Goal: Task Accomplishment & Management: Manage account settings

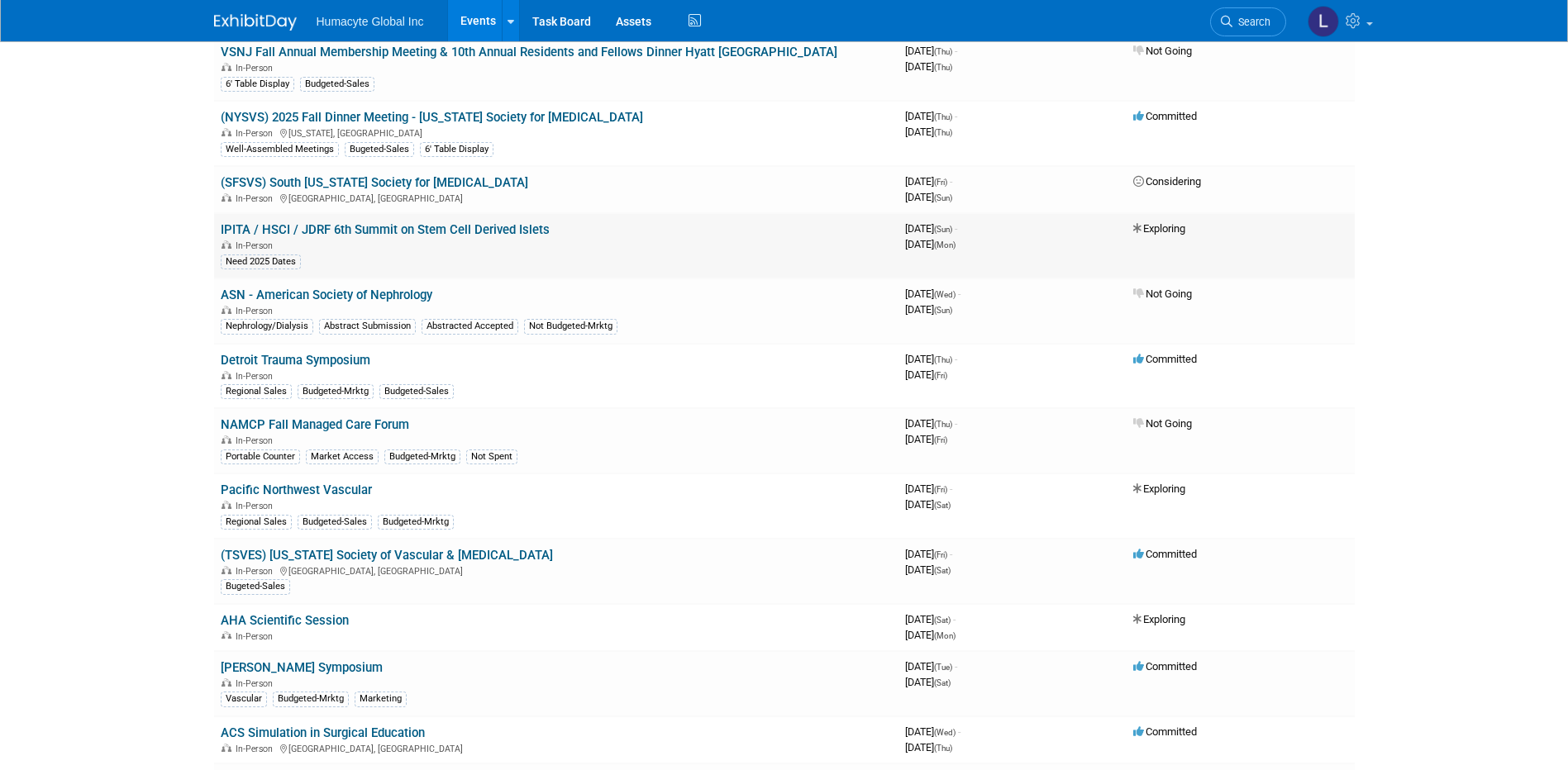
scroll to position [1157, 0]
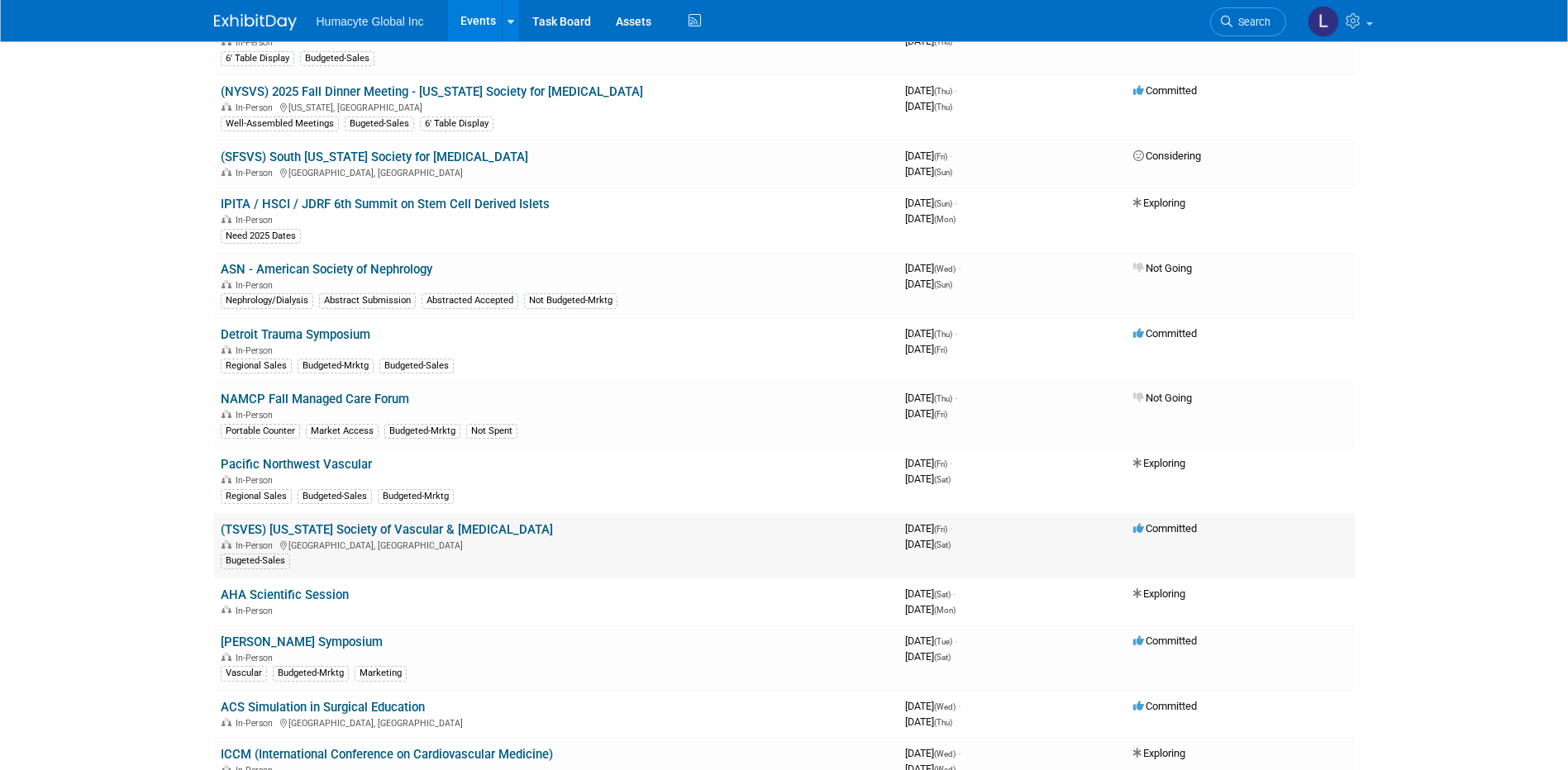
click at [354, 534] on link "(TSVES) [US_STATE] Society of Vascular & [MEDICAL_DATA]" at bounding box center [386, 530] width 332 height 15
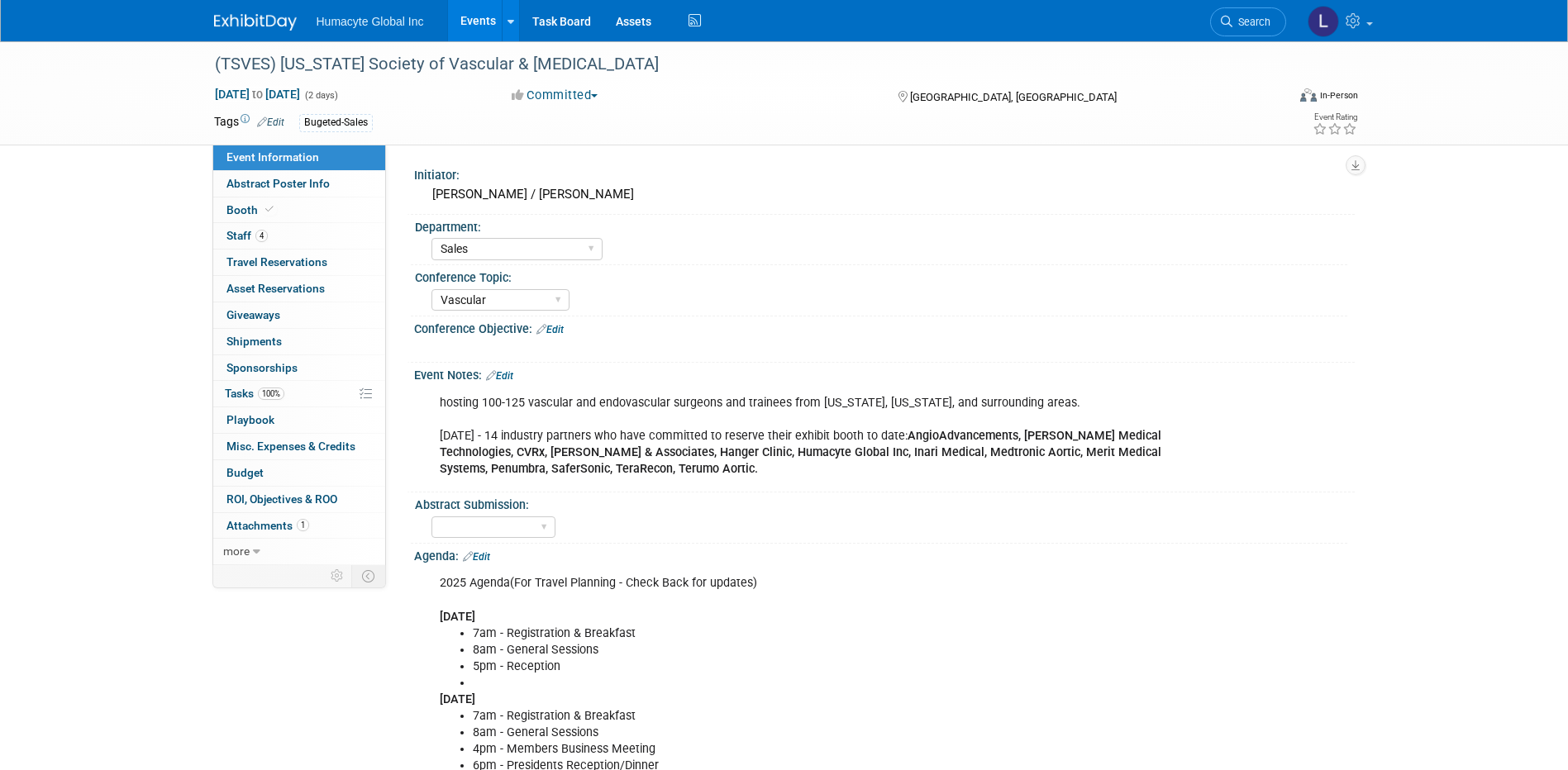
select select "Sales"
select select "Vascular"
click at [226, 397] on span "Tasks 100%" at bounding box center [255, 394] width 60 height 13
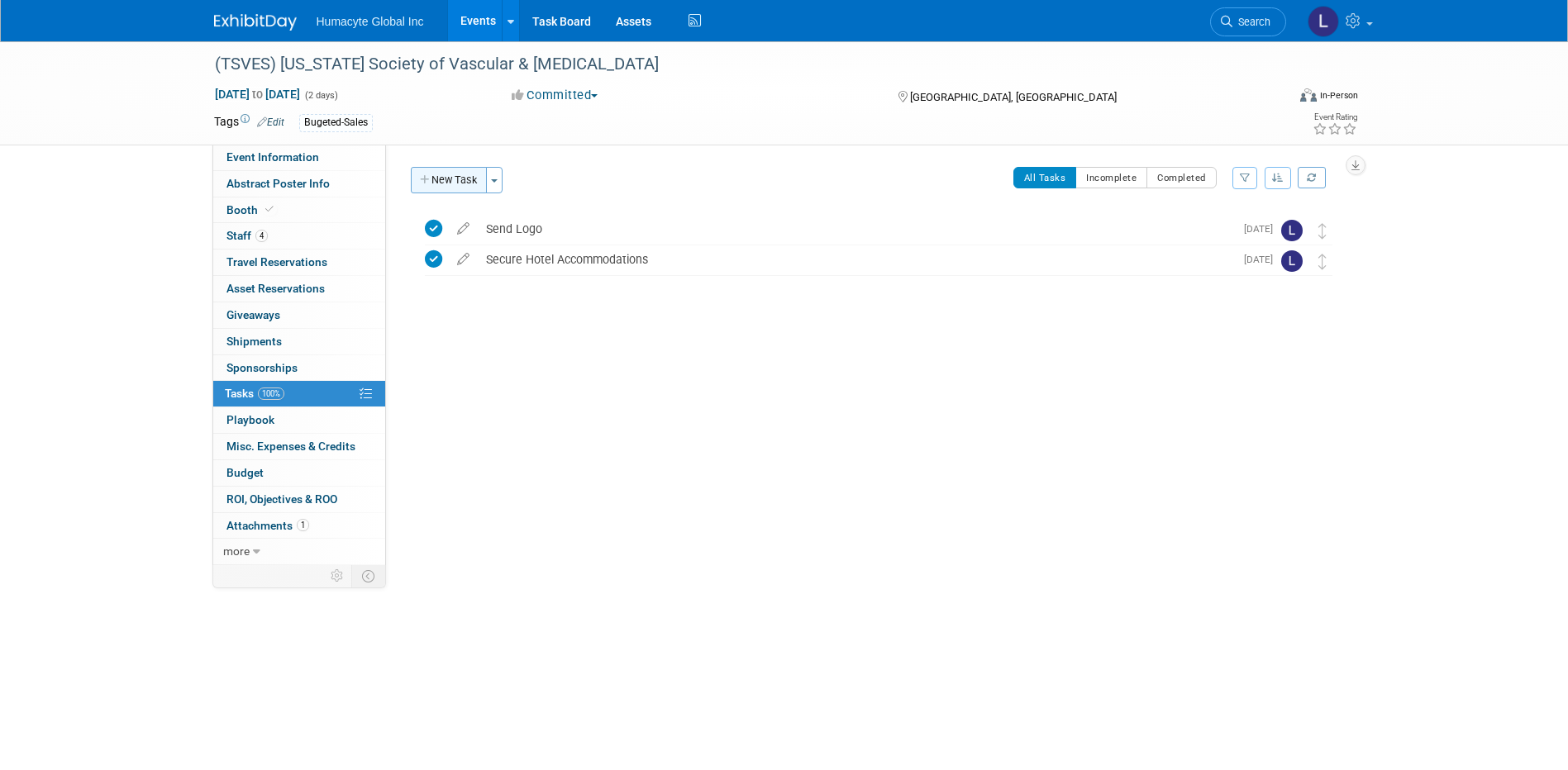
click at [439, 178] on button "New Task" at bounding box center [449, 180] width 76 height 26
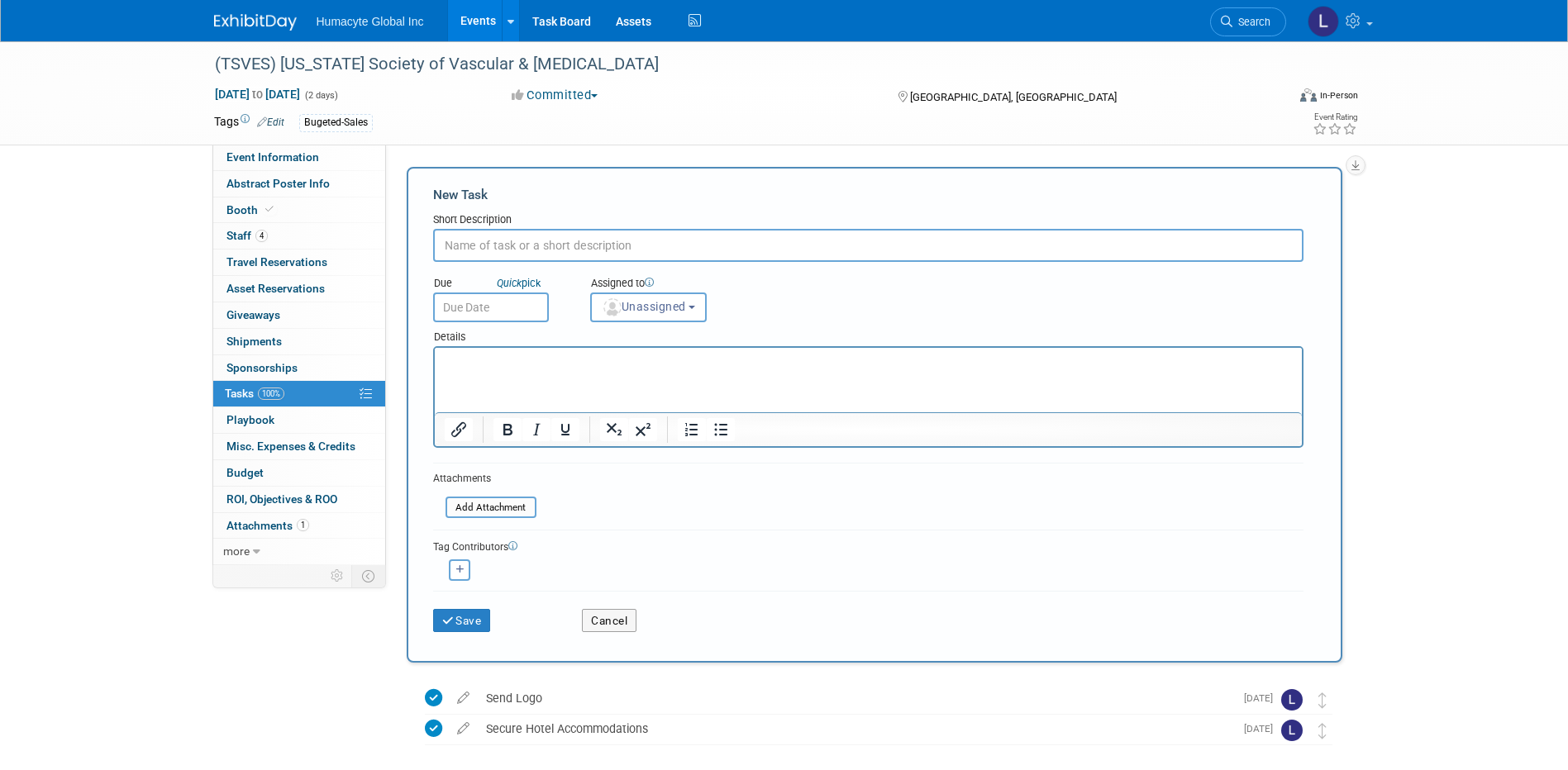
click at [540, 243] on input "text" at bounding box center [869, 245] width 871 height 33
click at [501, 246] on input "text" at bounding box center [869, 245] width 871 height 33
click at [551, 237] on input "Process Invoices" at bounding box center [869, 245] width 871 height 33
drag, startPoint x: 487, startPoint y: 242, endPoint x: 784, endPoint y: 238, distance: 297.0
click at [784, 238] on input "Process Invoice" at bounding box center [869, 245] width 871 height 33
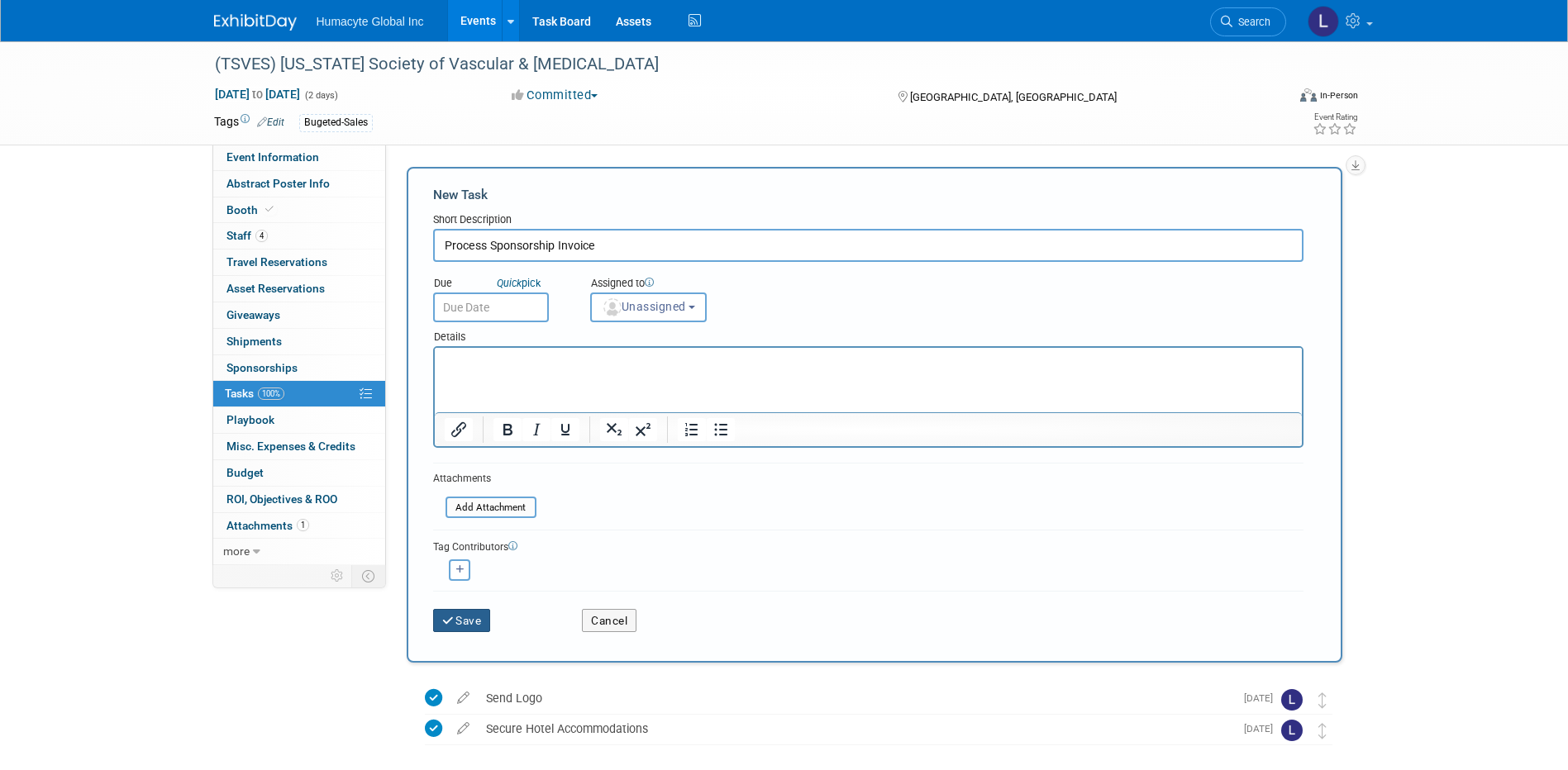
type input "Process Sponsorship Invoice"
click at [475, 627] on button "Save" at bounding box center [462, 621] width 58 height 23
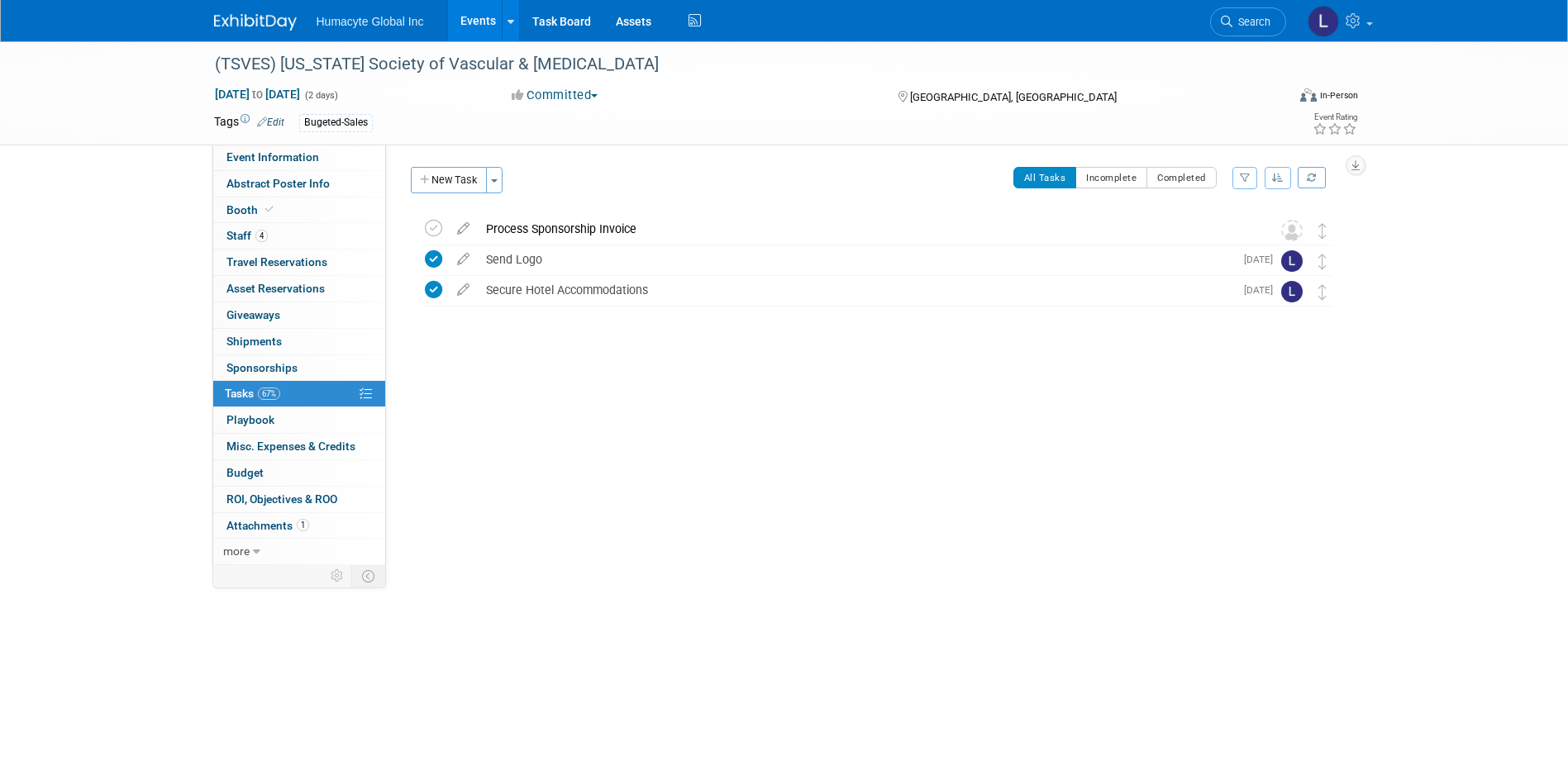
click at [516, 230] on div "Process Sponsorship Invoice" at bounding box center [863, 229] width 770 height 28
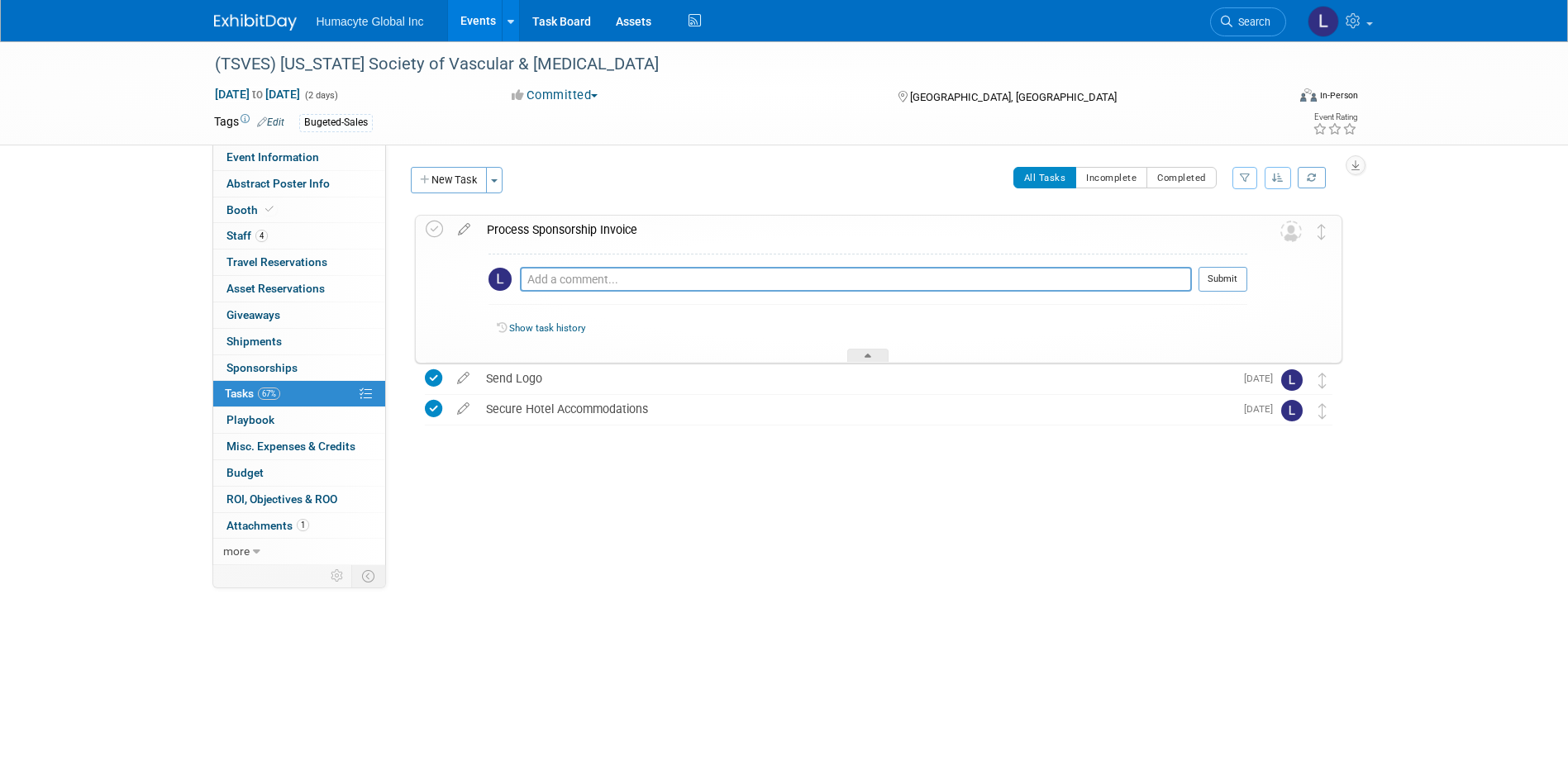
click at [572, 534] on div "Initiator: Mike Delahoz / Vinny Mazzurco Department: Discovery & Pipeline Comme…" at bounding box center [871, 355] width 969 height 421
click at [229, 466] on span "Budget" at bounding box center [244, 473] width 37 height 13
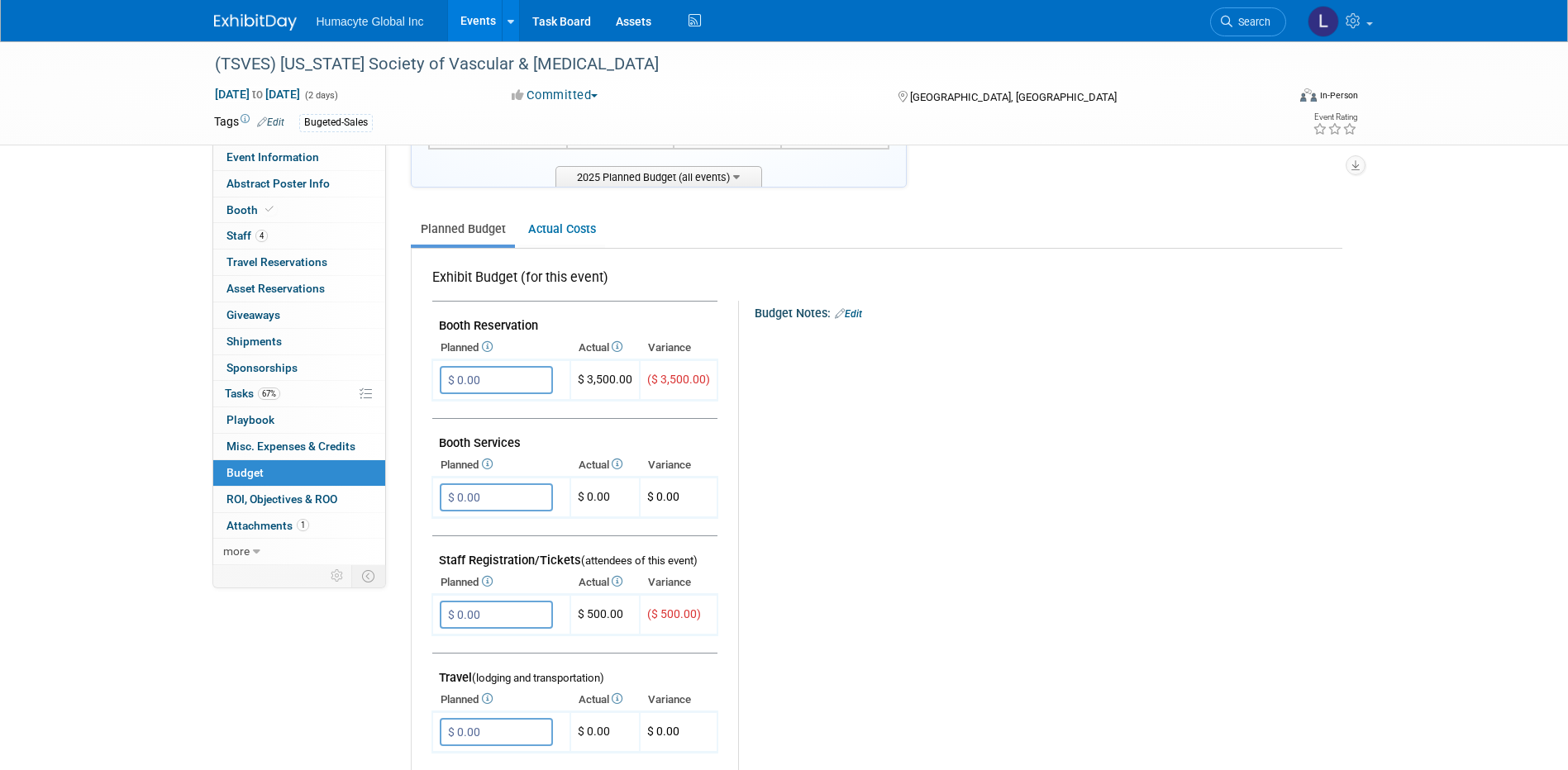
scroll to position [166, 0]
click at [509, 377] on input "$ 0.00" at bounding box center [497, 379] width 114 height 28
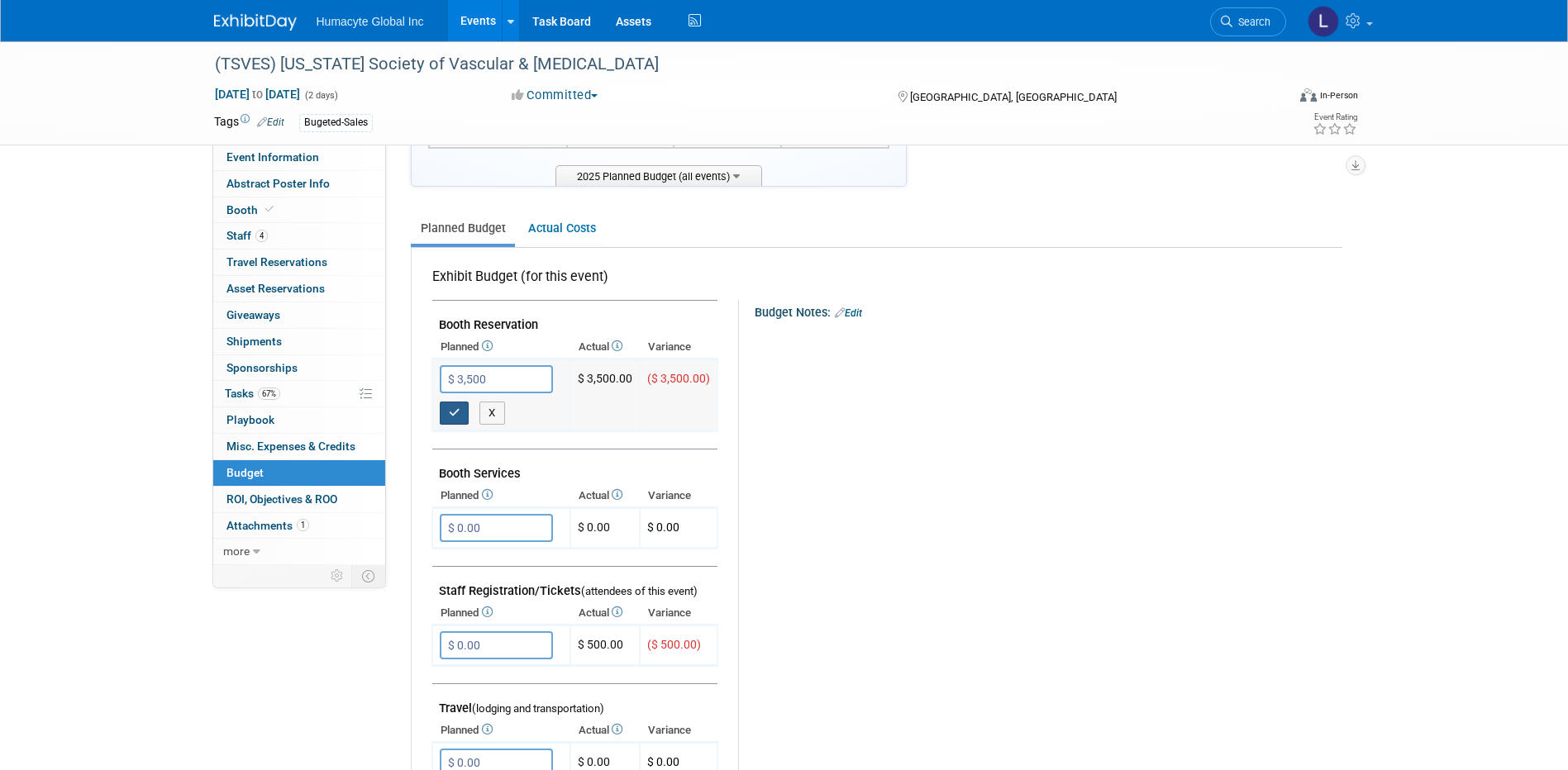
type input "$ 3,500.00"
click at [453, 414] on icon "button" at bounding box center [454, 412] width 11 height 10
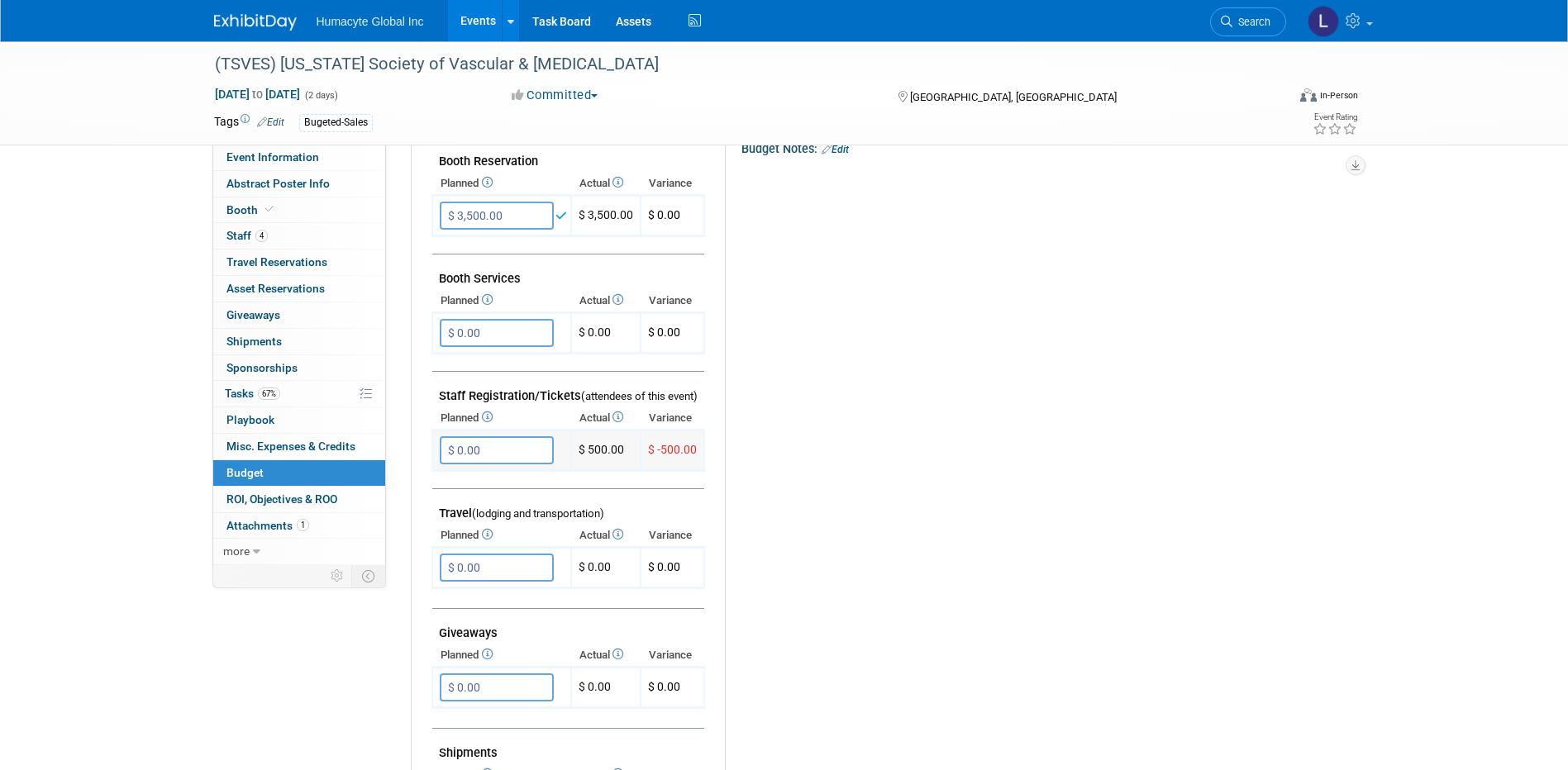
scroll to position [330, 0]
click at [520, 446] on input "$ 0.00" at bounding box center [497, 448] width 115 height 28
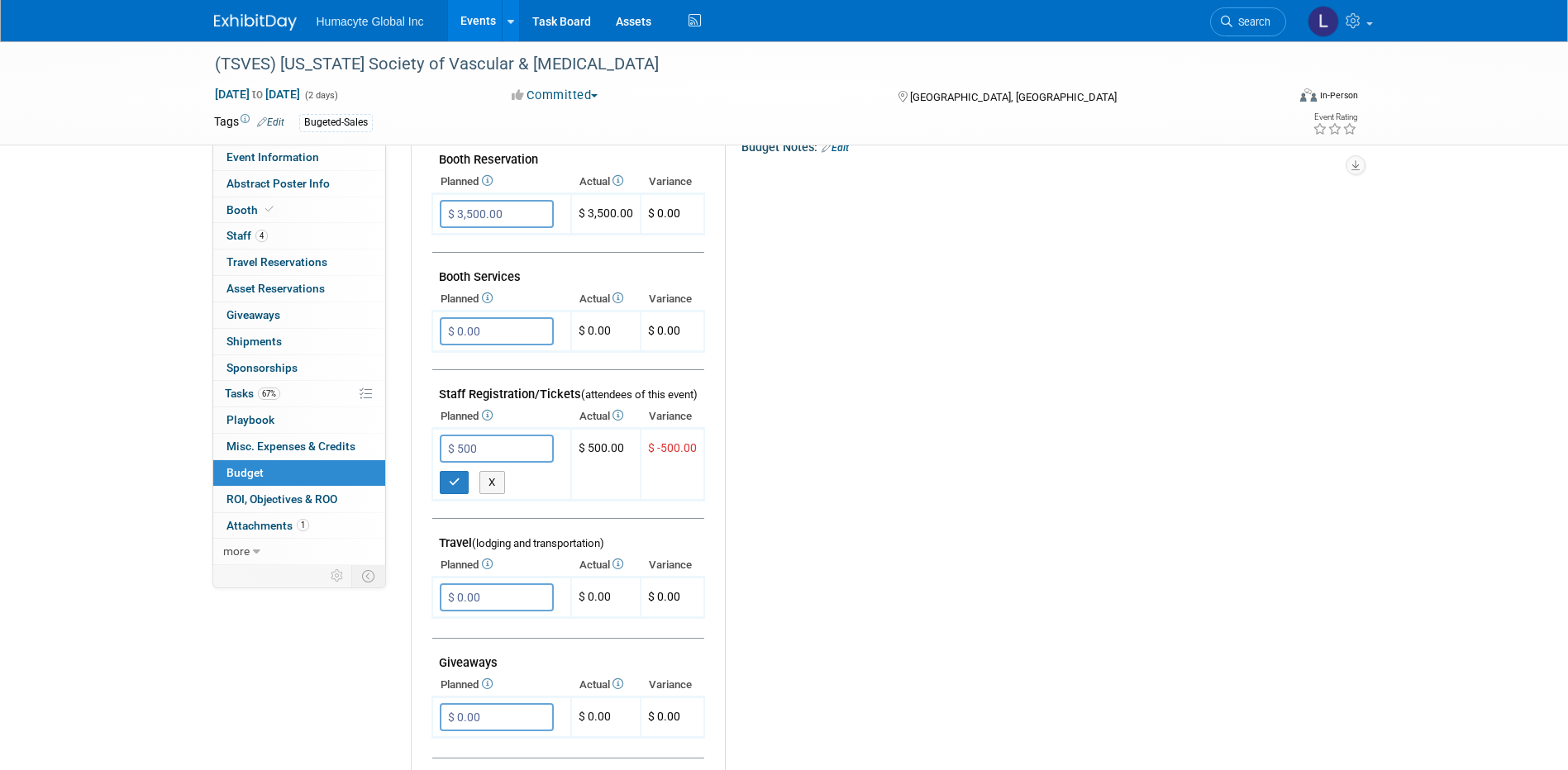
type input "$ 500.00"
click at [512, 555] on th "Planned" at bounding box center [502, 565] width 139 height 23
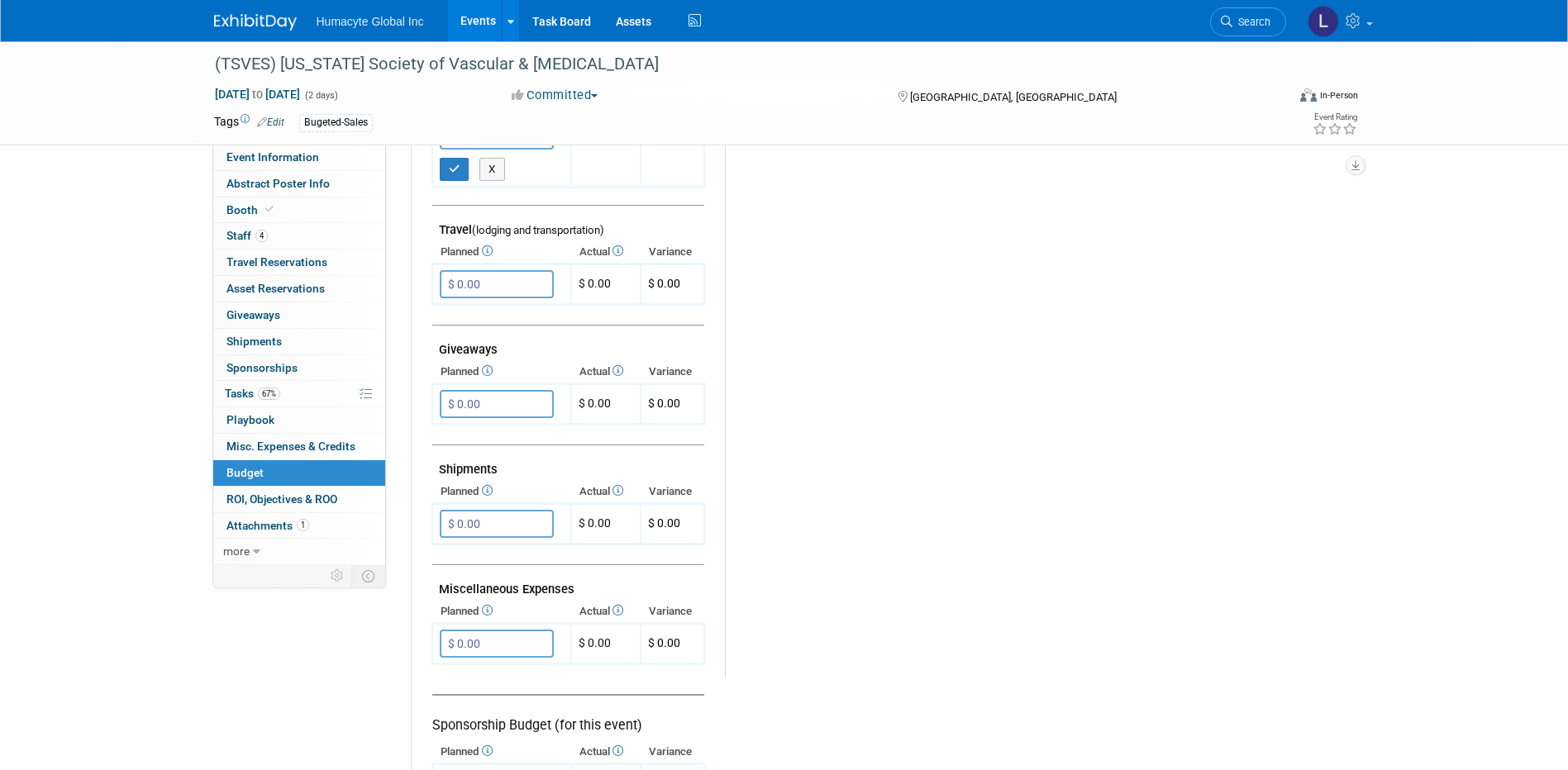
scroll to position [661, 0]
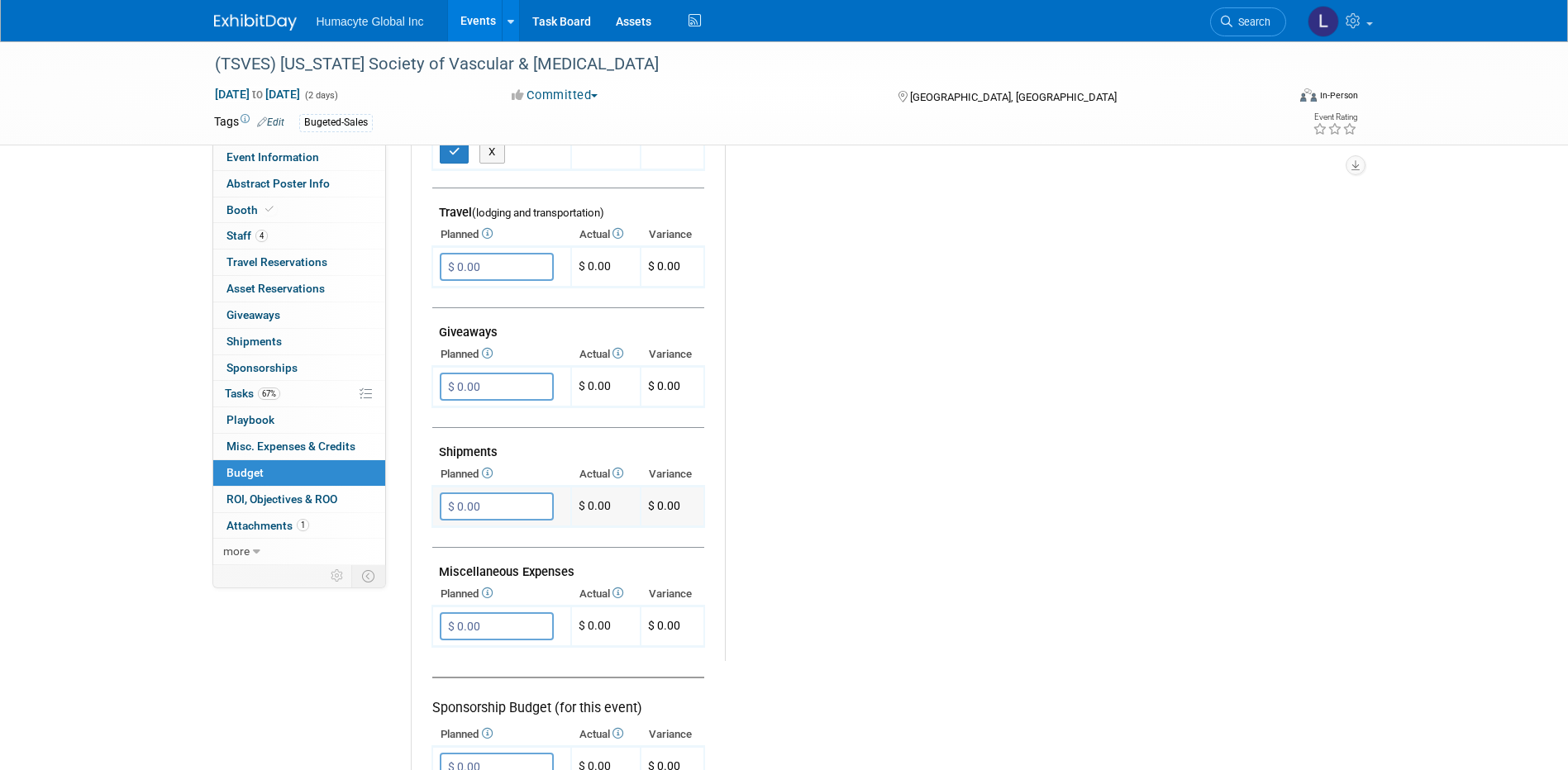
click at [504, 501] on input "$ 0.00" at bounding box center [497, 507] width 115 height 28
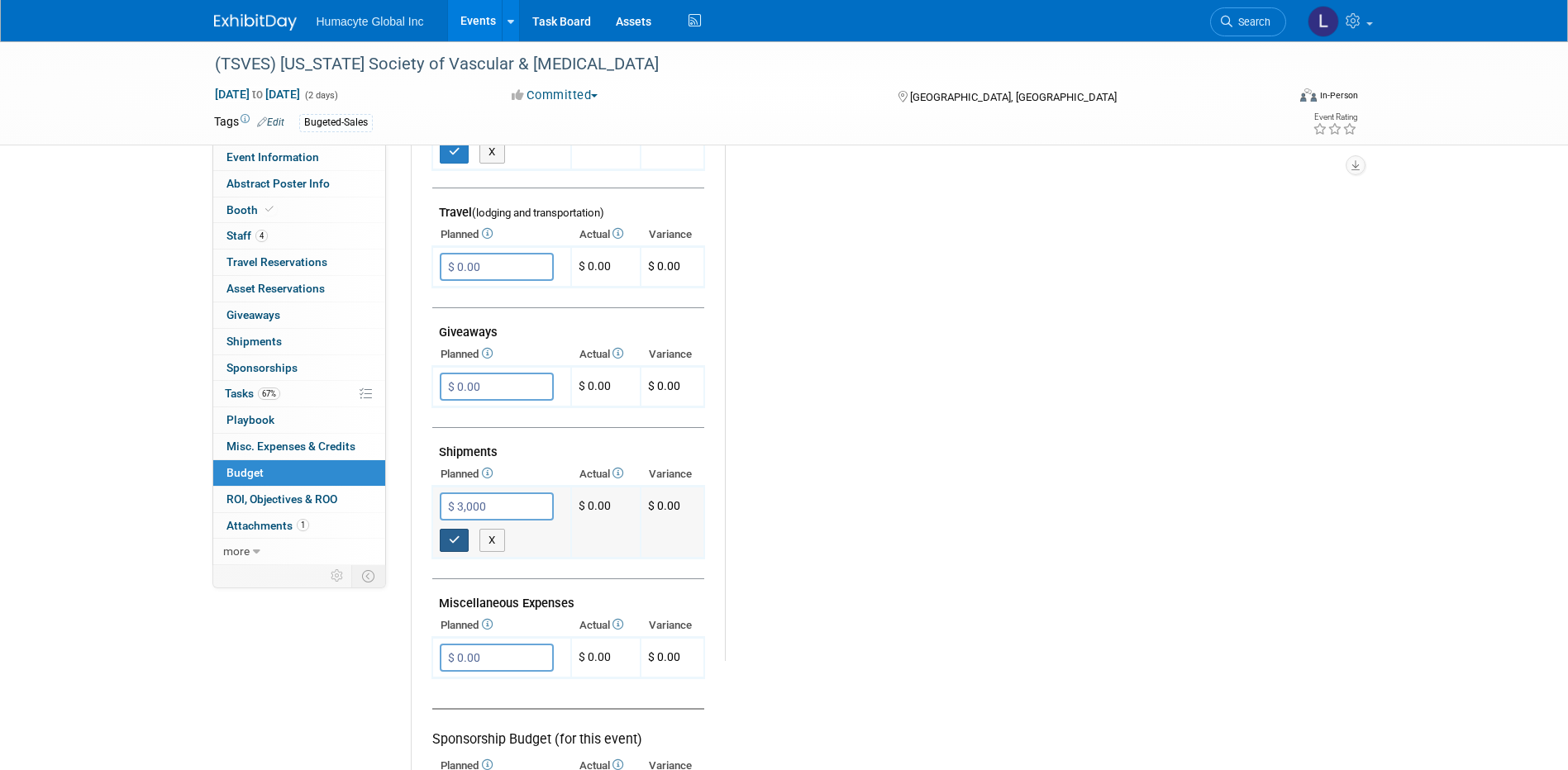
type input "$ 3,000.00"
click at [457, 545] on icon "button" at bounding box center [454, 539] width 11 height 10
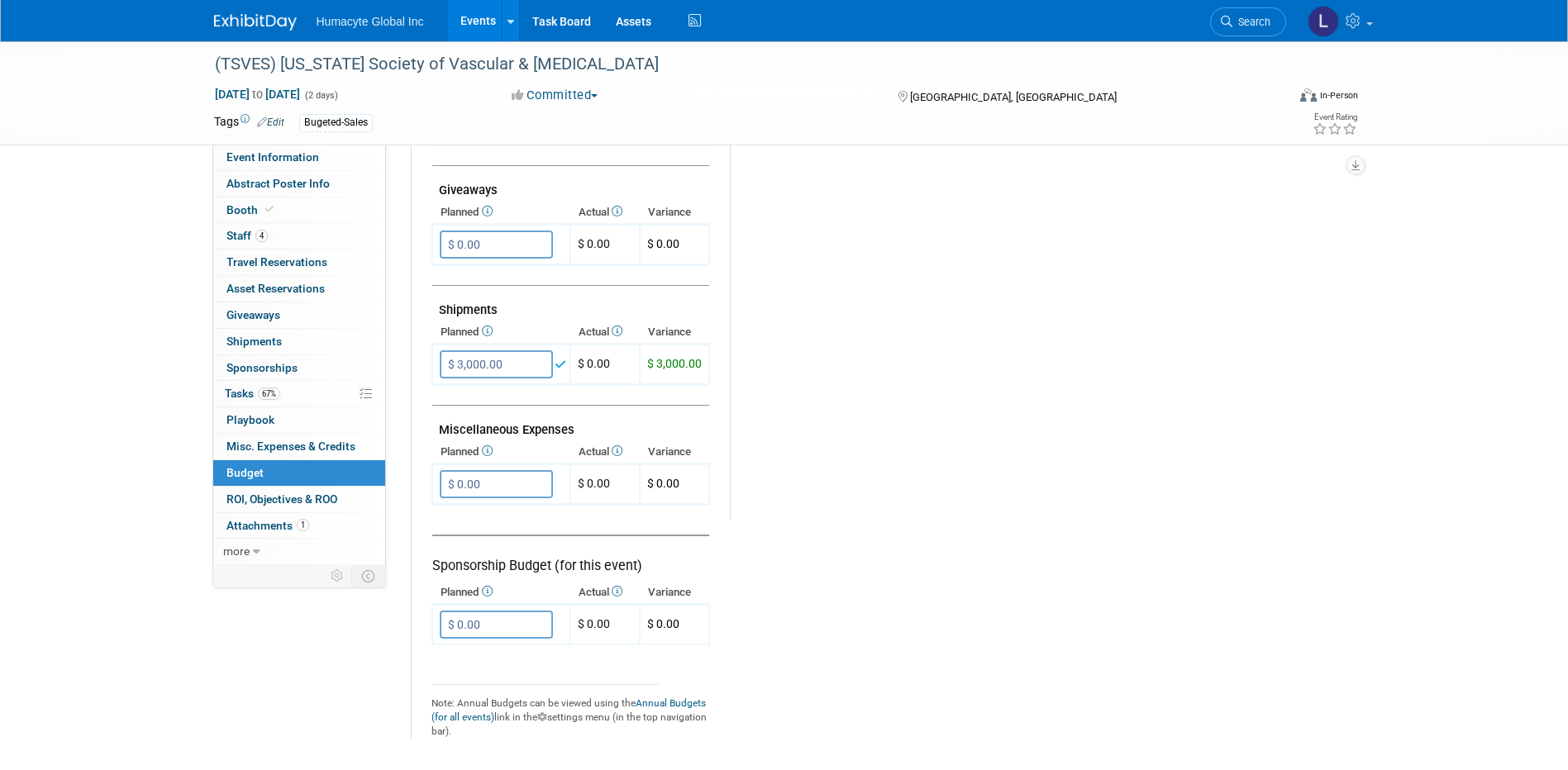
scroll to position [826, 0]
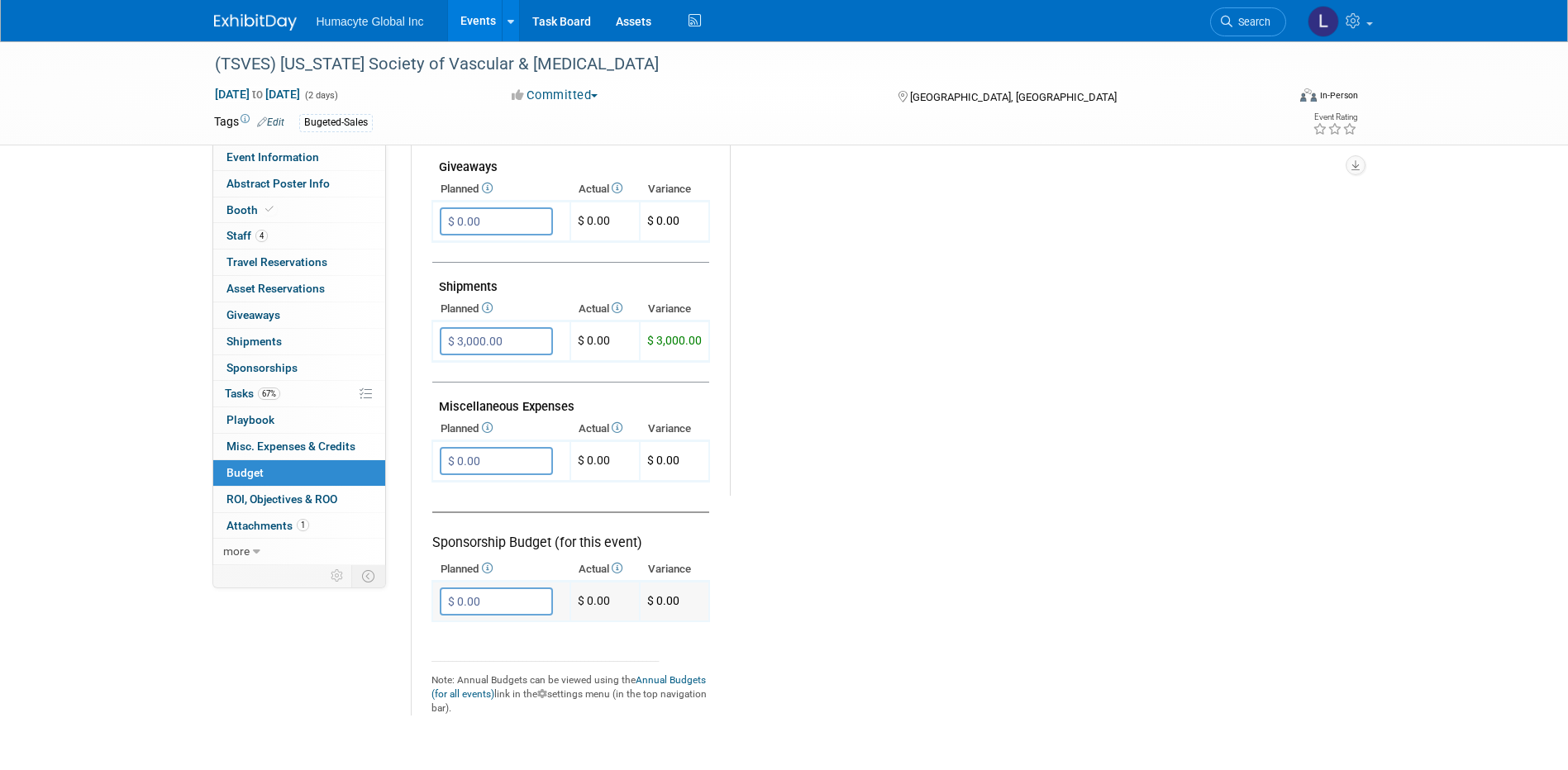
click at [505, 603] on input "$ 0.00" at bounding box center [497, 602] width 114 height 28
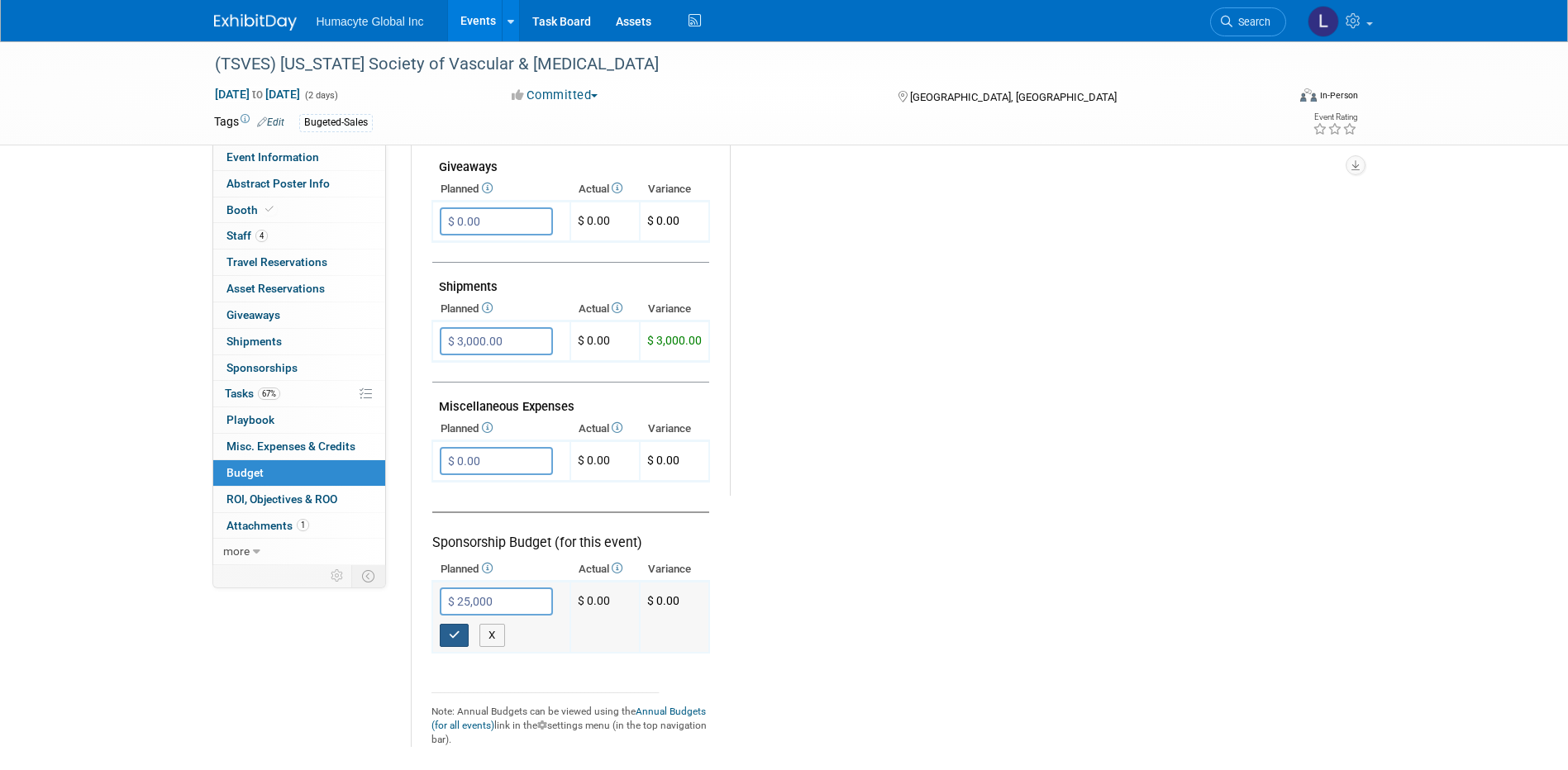
type input "$ 25,000.00"
click at [452, 635] on icon "button" at bounding box center [454, 634] width 11 height 10
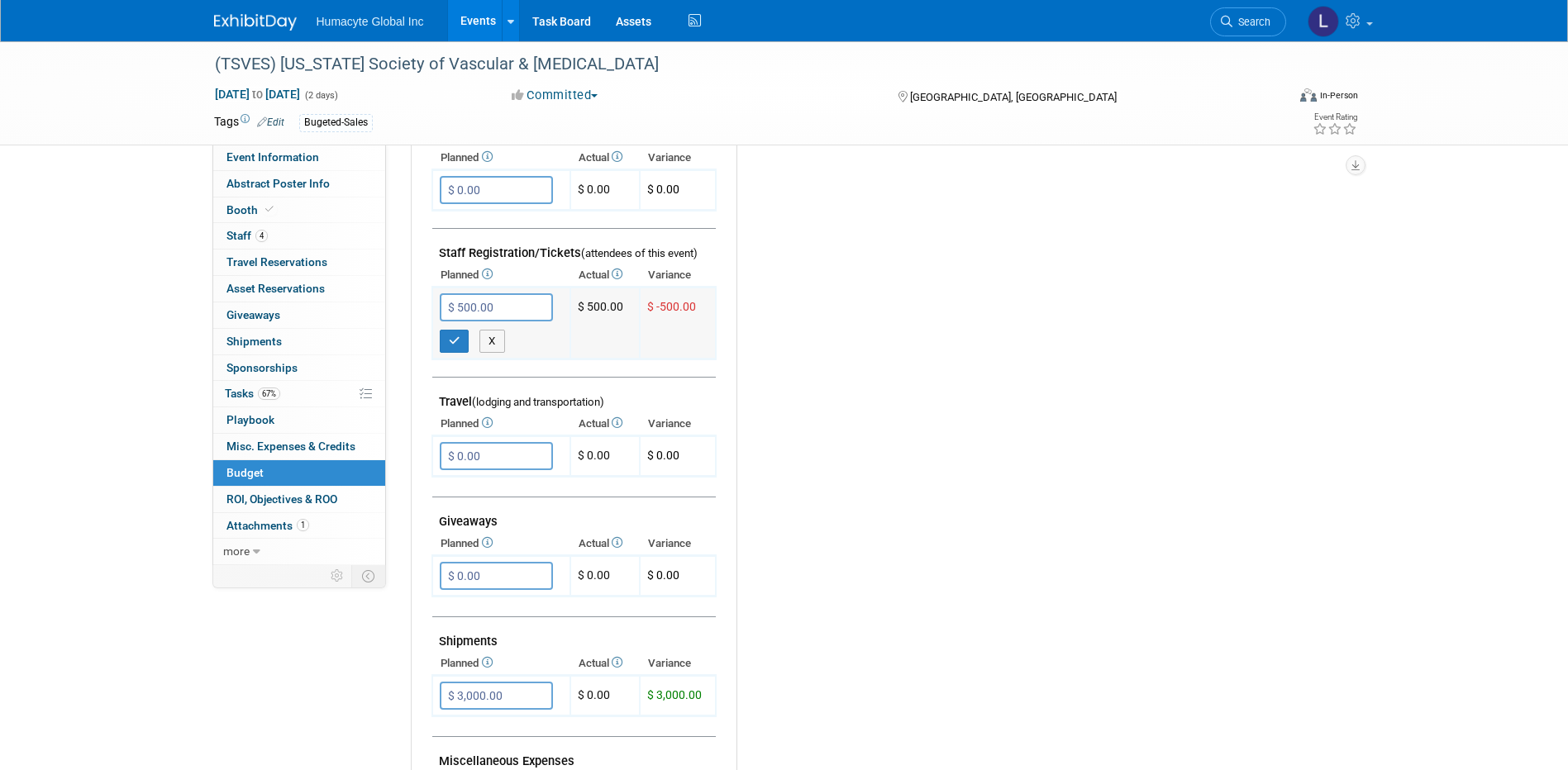
scroll to position [413, 0]
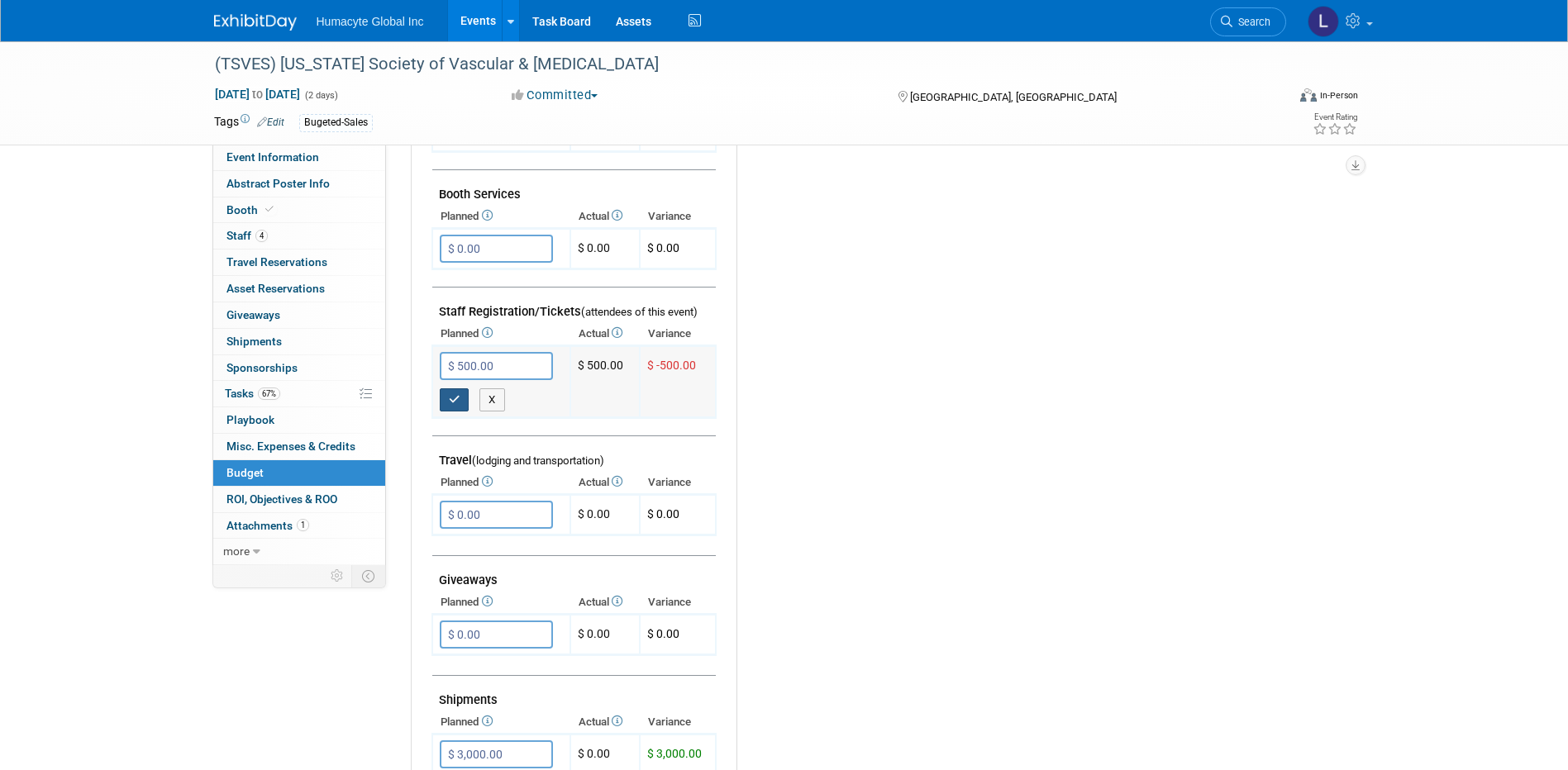
click at [461, 400] on button "button" at bounding box center [454, 399] width 29 height 23
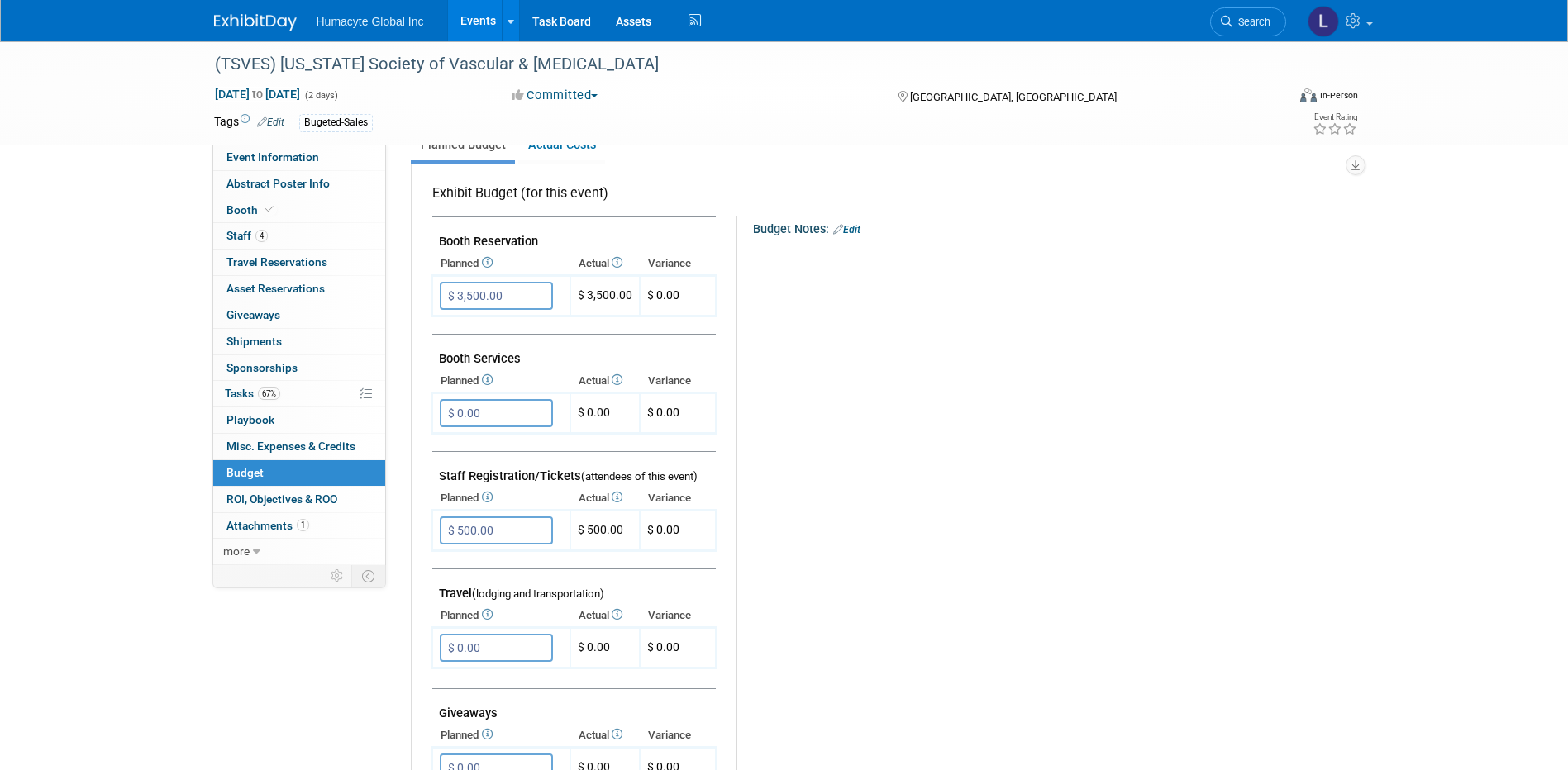
scroll to position [248, 0]
click at [255, 207] on span "Booth" at bounding box center [251, 210] width 50 height 13
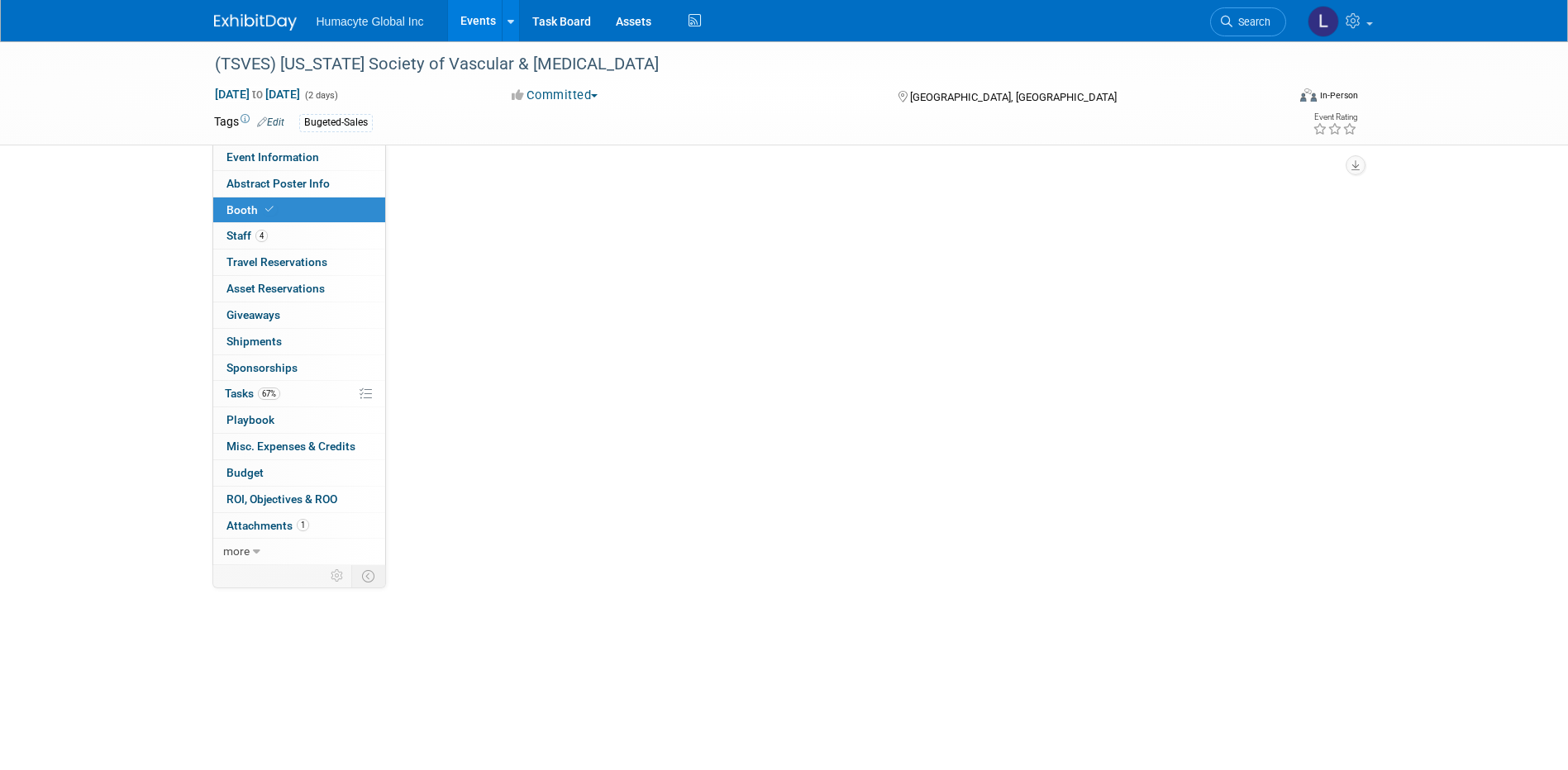
scroll to position [0, 0]
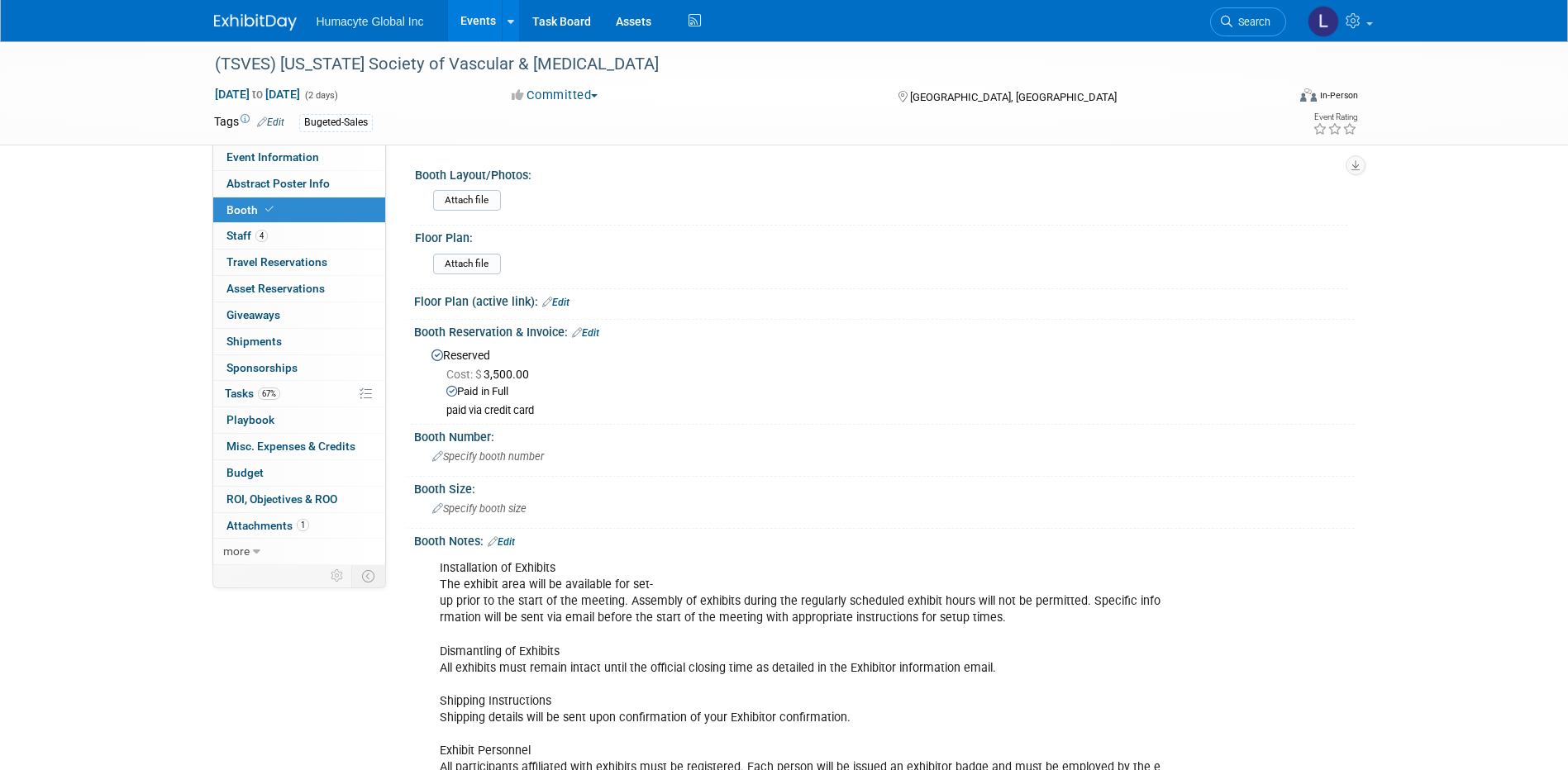
click at [590, 323] on div "Booth Reservation & Invoice: Edit" at bounding box center [885, 330] width 941 height 22
click at [590, 331] on link "Edit" at bounding box center [585, 333] width 27 height 11
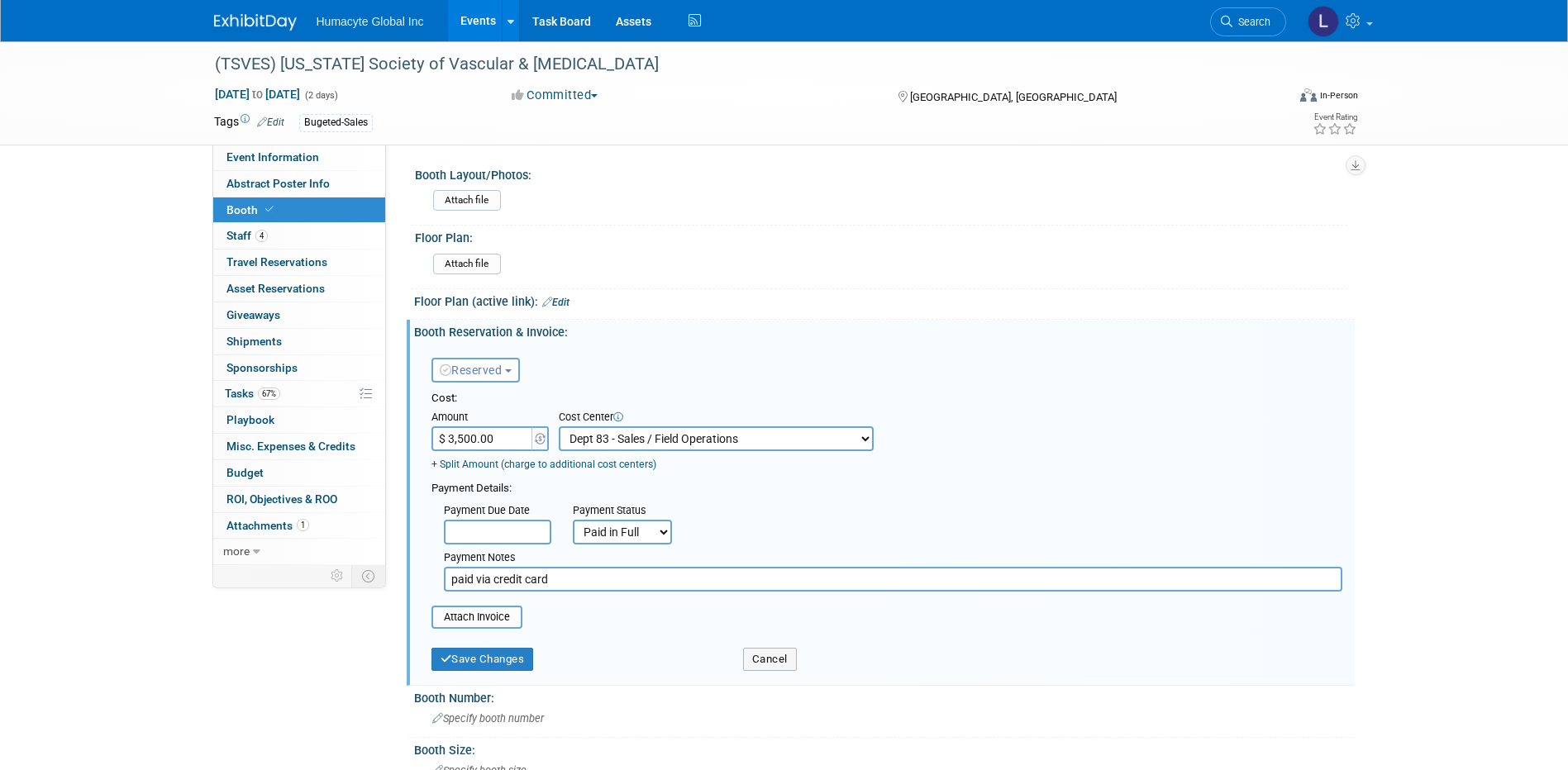
click at [505, 440] on input "$ 3,500.00" at bounding box center [483, 439] width 103 height 25
type input "$ 0.00"
click at [712, 507] on div "Payment Due Date Payment Status Not Paid Yet Partially Paid Paid in Full Next P…" at bounding box center [887, 544] width 936 height 95
click at [563, 571] on input "paid via credit card" at bounding box center [892, 579] width 898 height 25
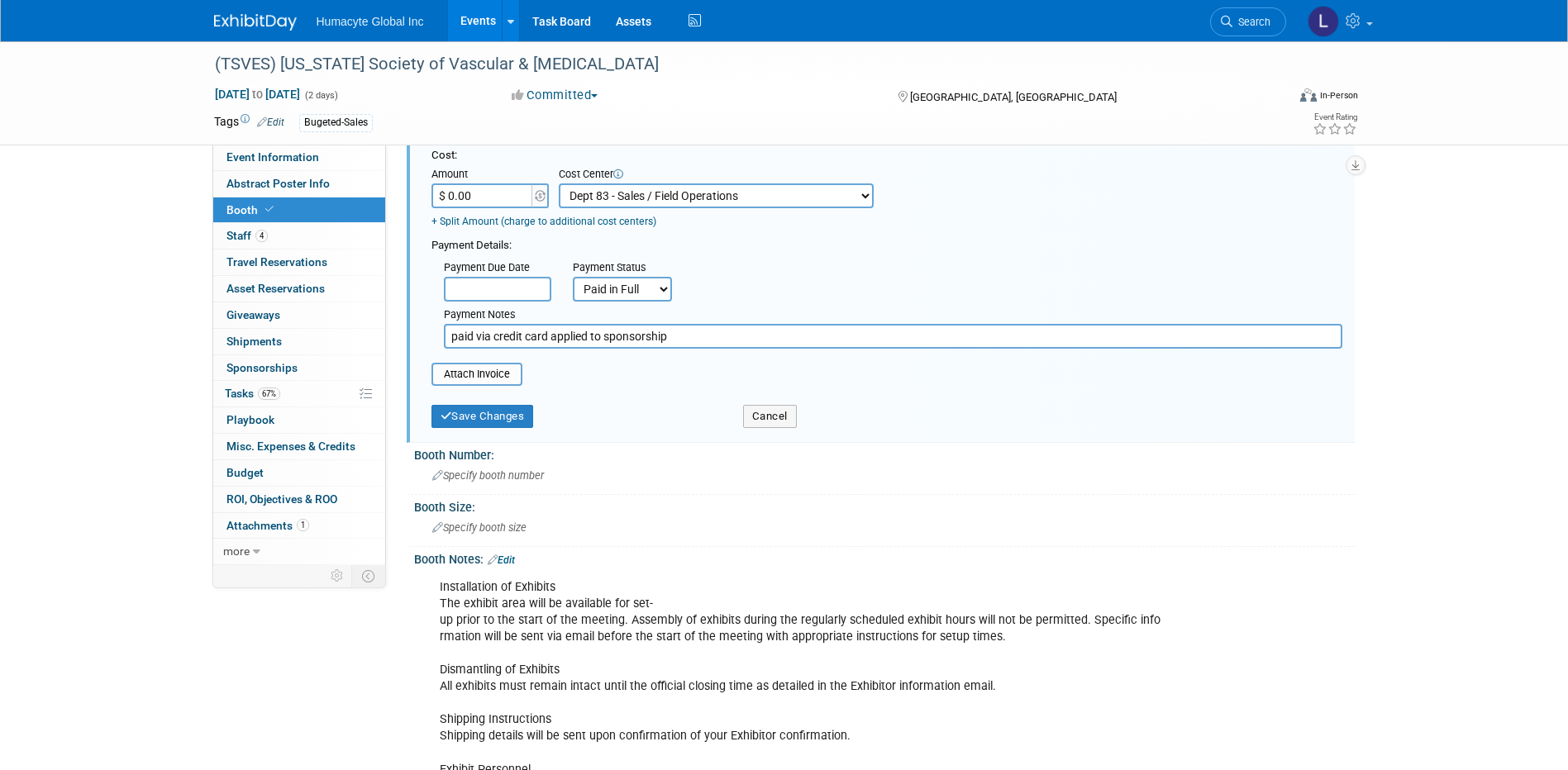
scroll to position [248, 0]
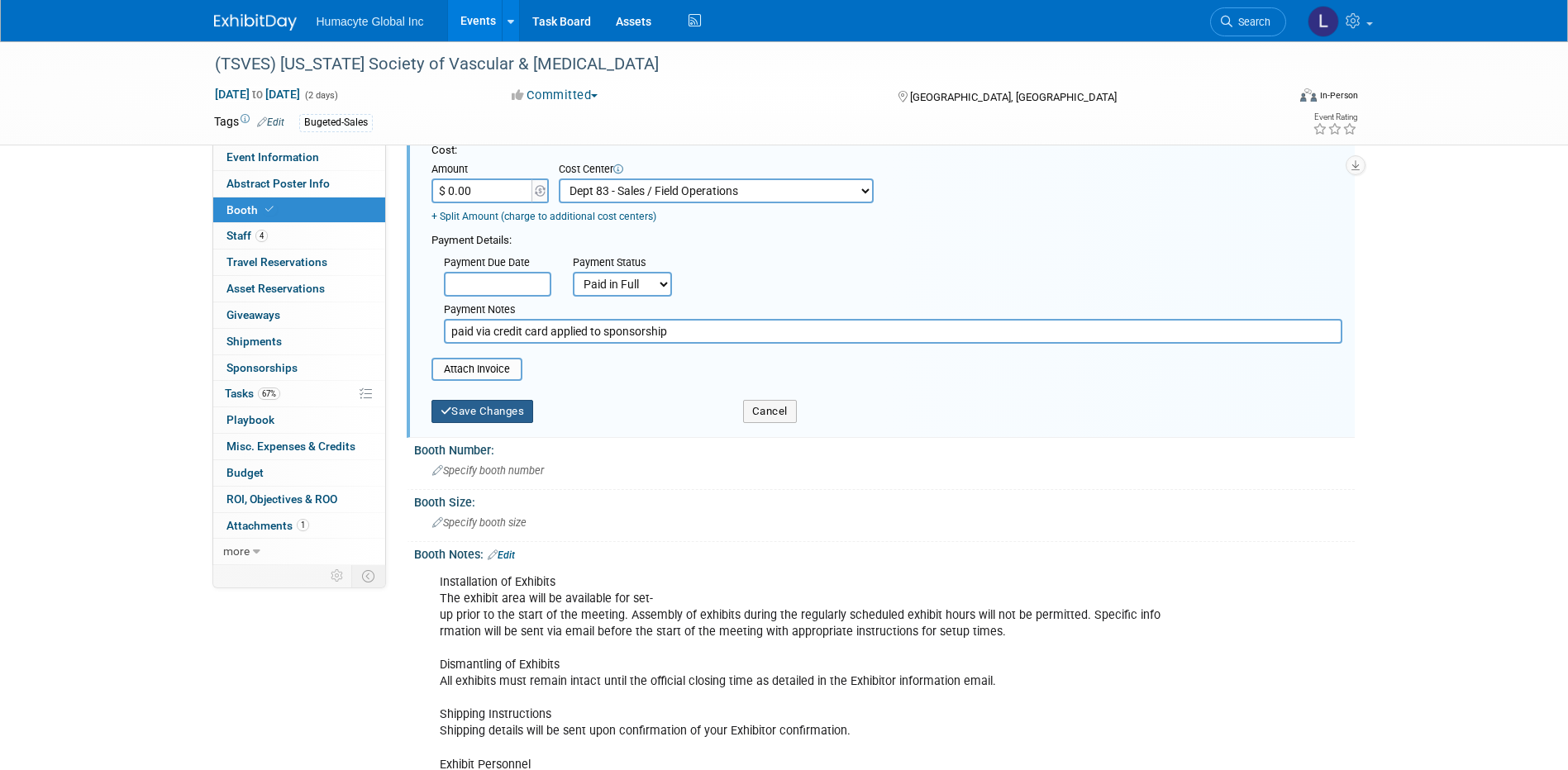
type input "paid via credit card applied to sponsorship"
click at [477, 421] on button "Save Changes" at bounding box center [483, 411] width 102 height 23
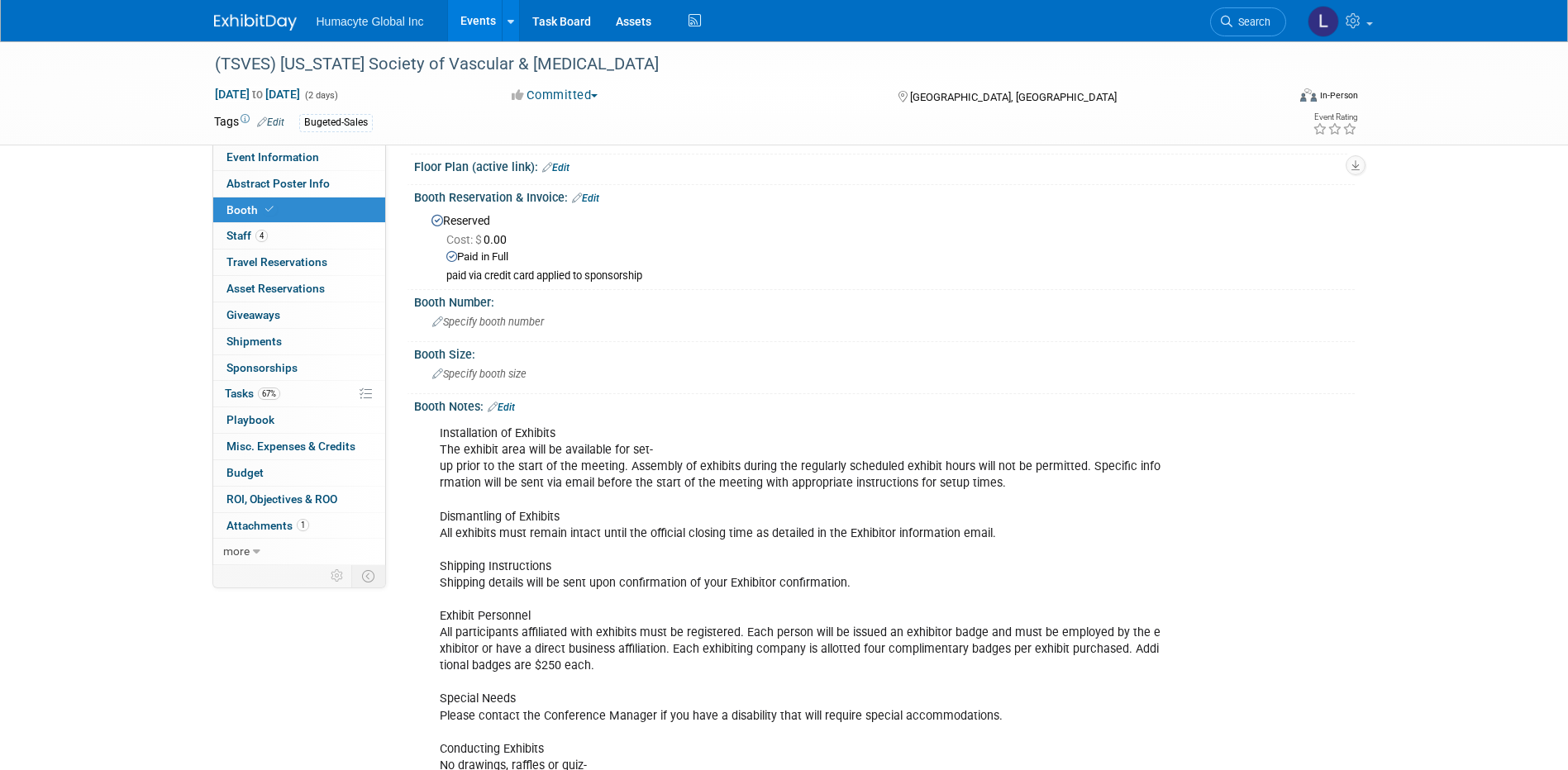
scroll to position [0, 0]
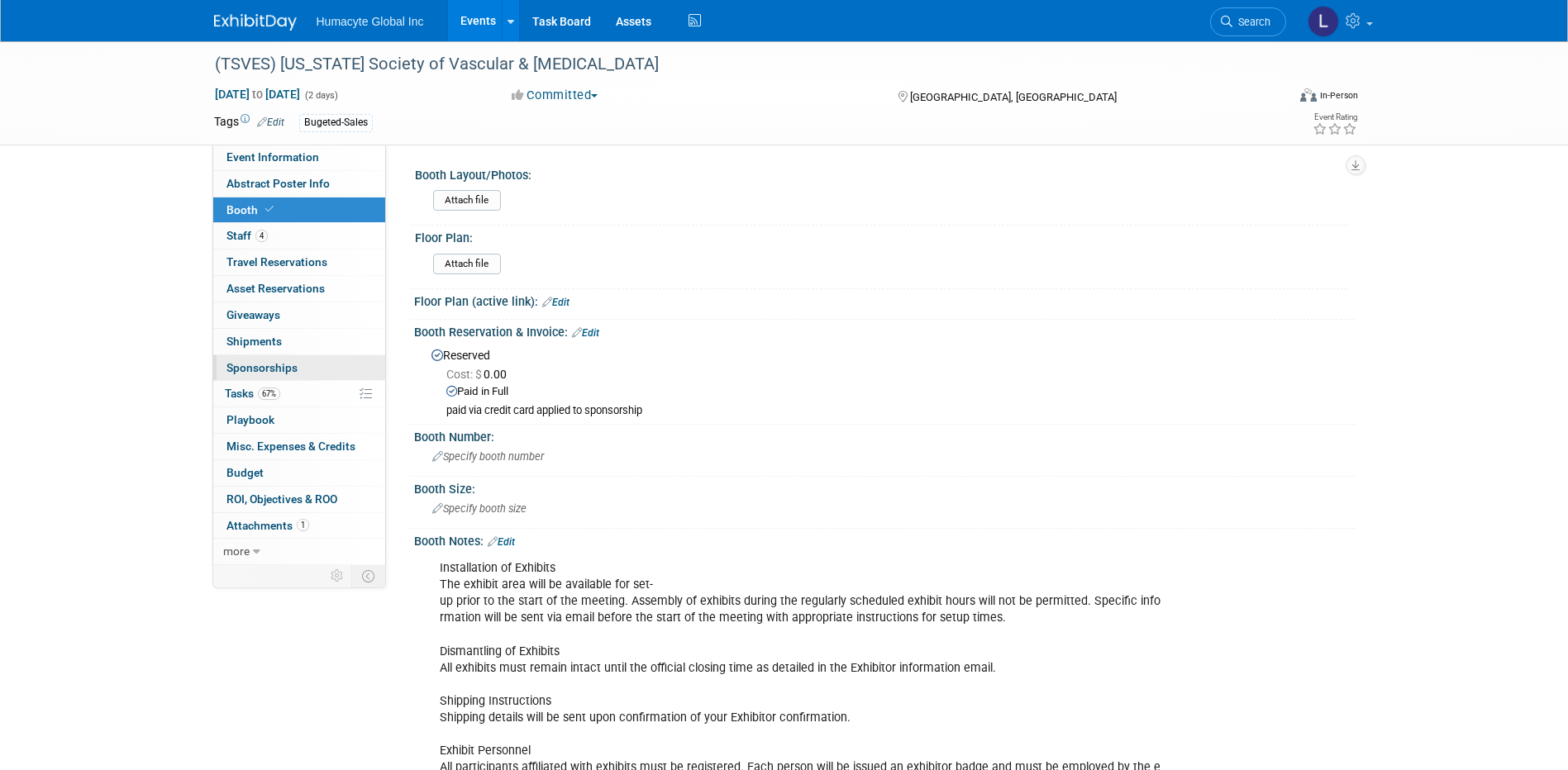
click at [238, 369] on span "Sponsorships 0" at bounding box center [261, 368] width 71 height 13
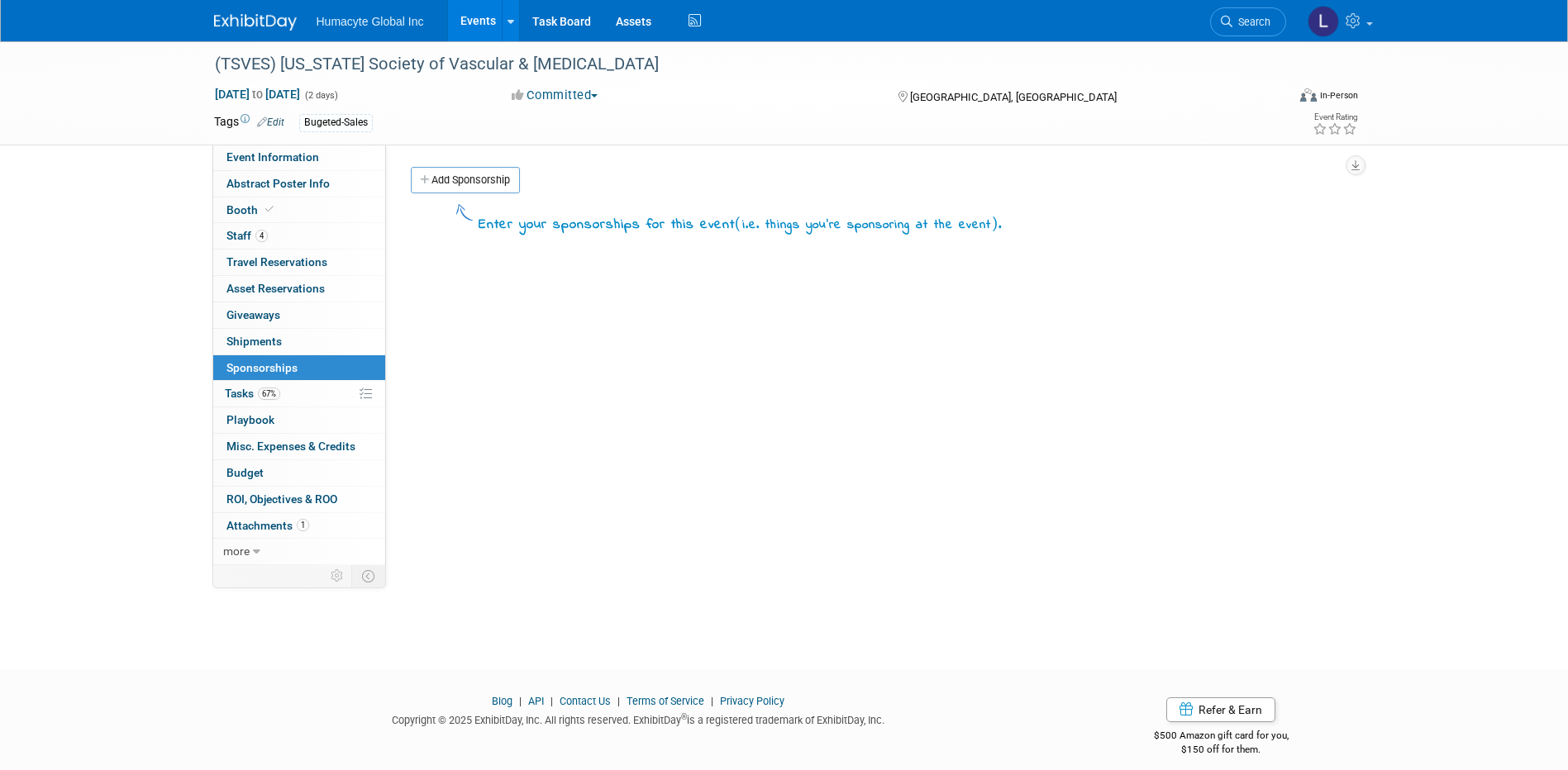
click at [468, 193] on div "Add Sponsorship" at bounding box center [881, 182] width 948 height 30
click at [465, 176] on link "Add Sponsorship" at bounding box center [465, 180] width 109 height 26
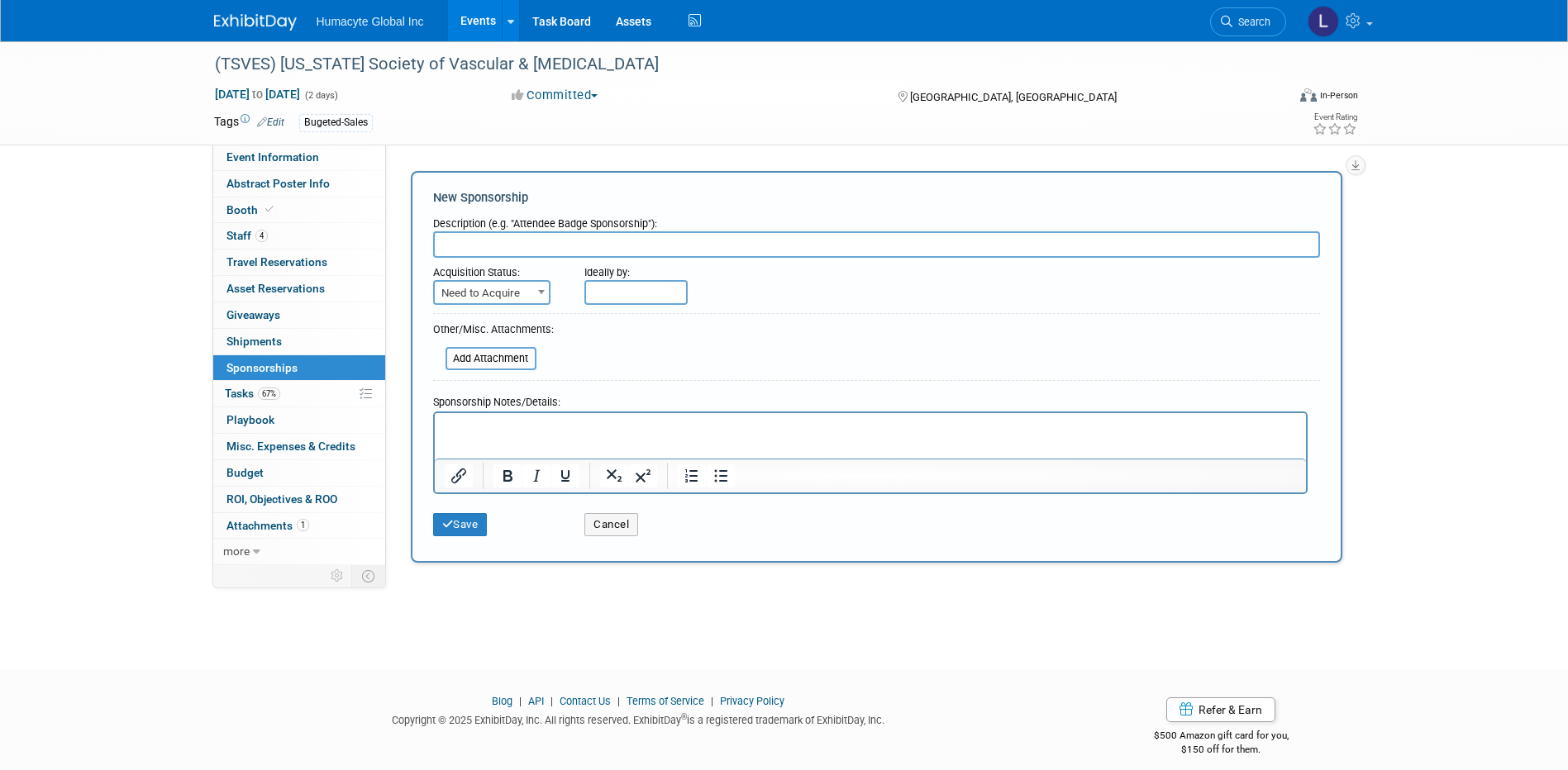
click at [538, 237] on input "text" at bounding box center [876, 245] width 887 height 26
paste input "Executive Platinum Sponsorship - Saturday Lunch Symposium + Sim"
type input "Executive Platinum Sponsorship - Saturday Lunch Symposium + Sim"
click at [487, 294] on span "Need to Acquire" at bounding box center [491, 293] width 115 height 23
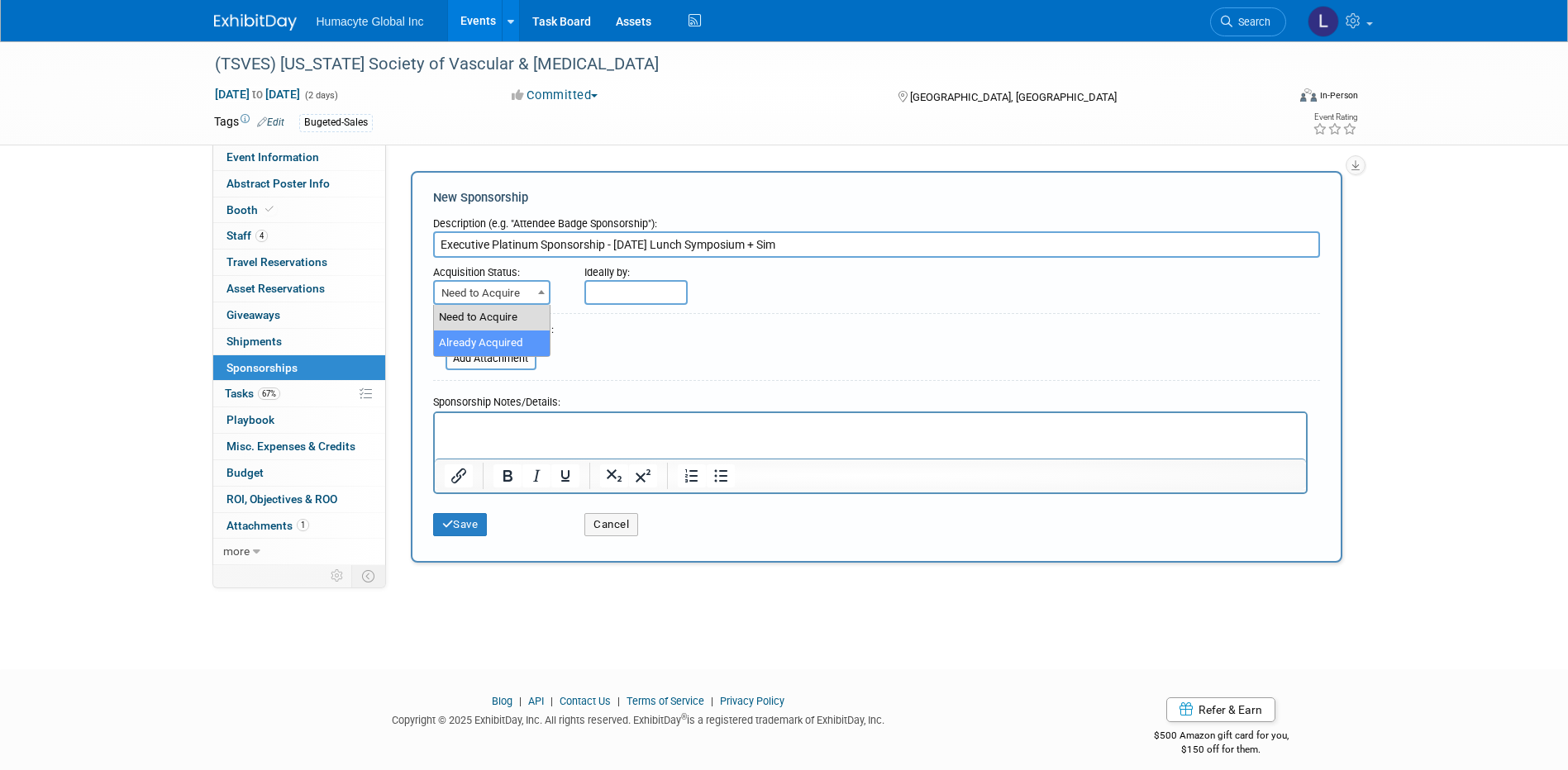
select select "2"
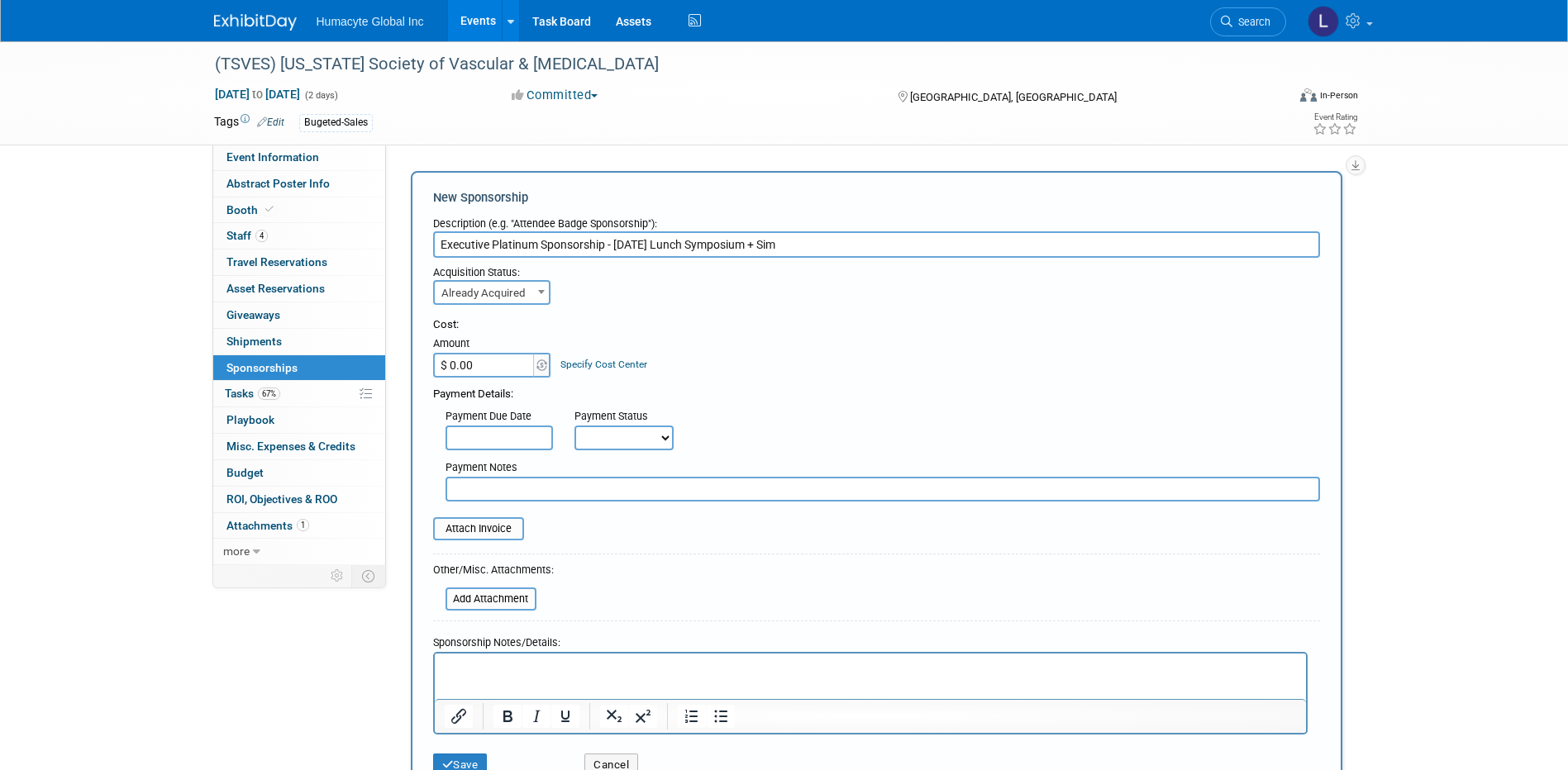
click at [599, 364] on link "Specify Cost Center" at bounding box center [604, 364] width 87 height 11
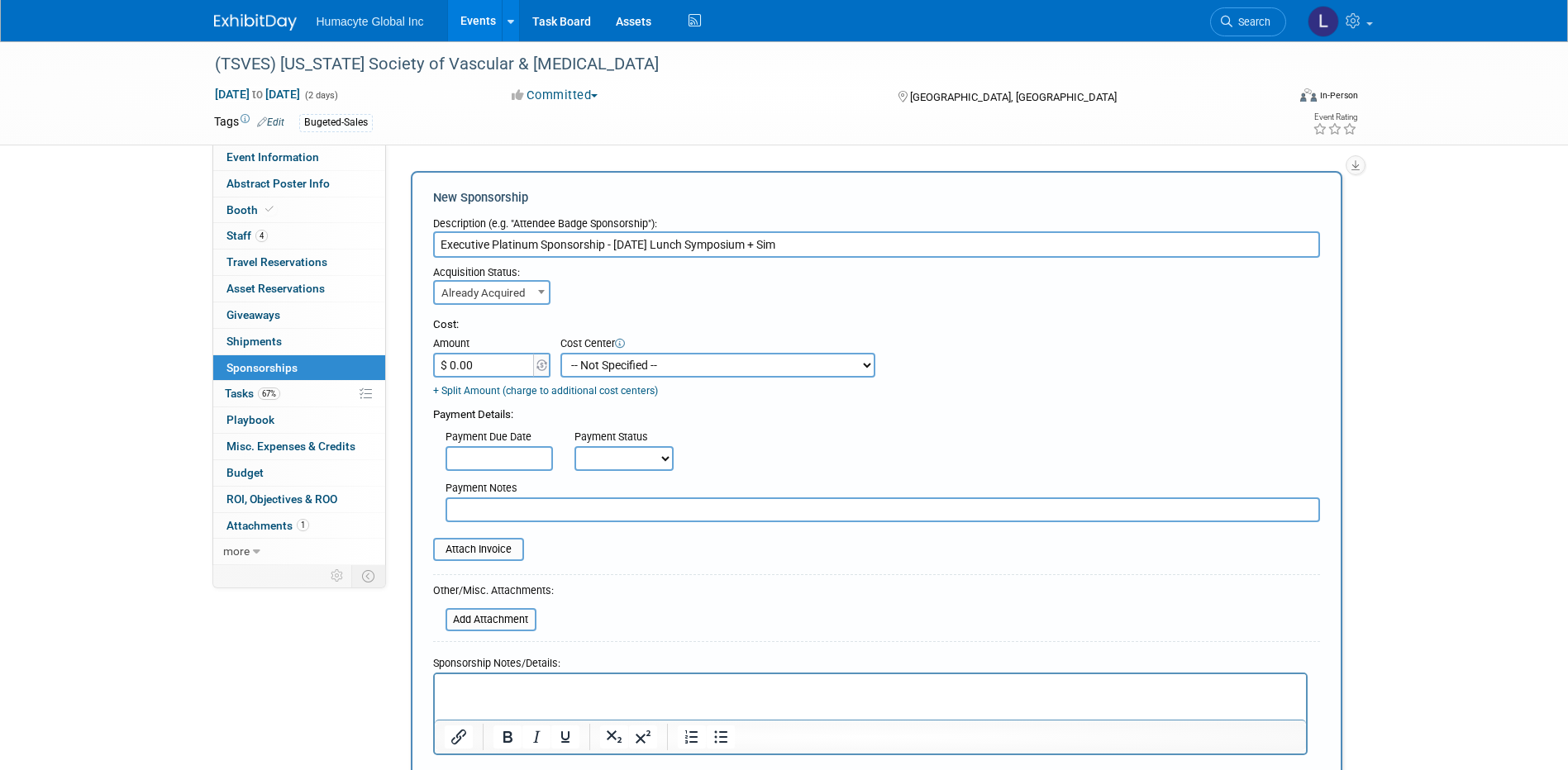
click at [481, 365] on input "$ 0.00" at bounding box center [484, 365] width 103 height 25
click at [488, 363] on input "$ 0.00" at bounding box center [484, 365] width 103 height 25
drag, startPoint x: 488, startPoint y: 363, endPoint x: 441, endPoint y: 362, distance: 47.0
click at [441, 362] on input "$ 0.00" at bounding box center [484, 365] width 103 height 25
type input "$ 4,000.00"
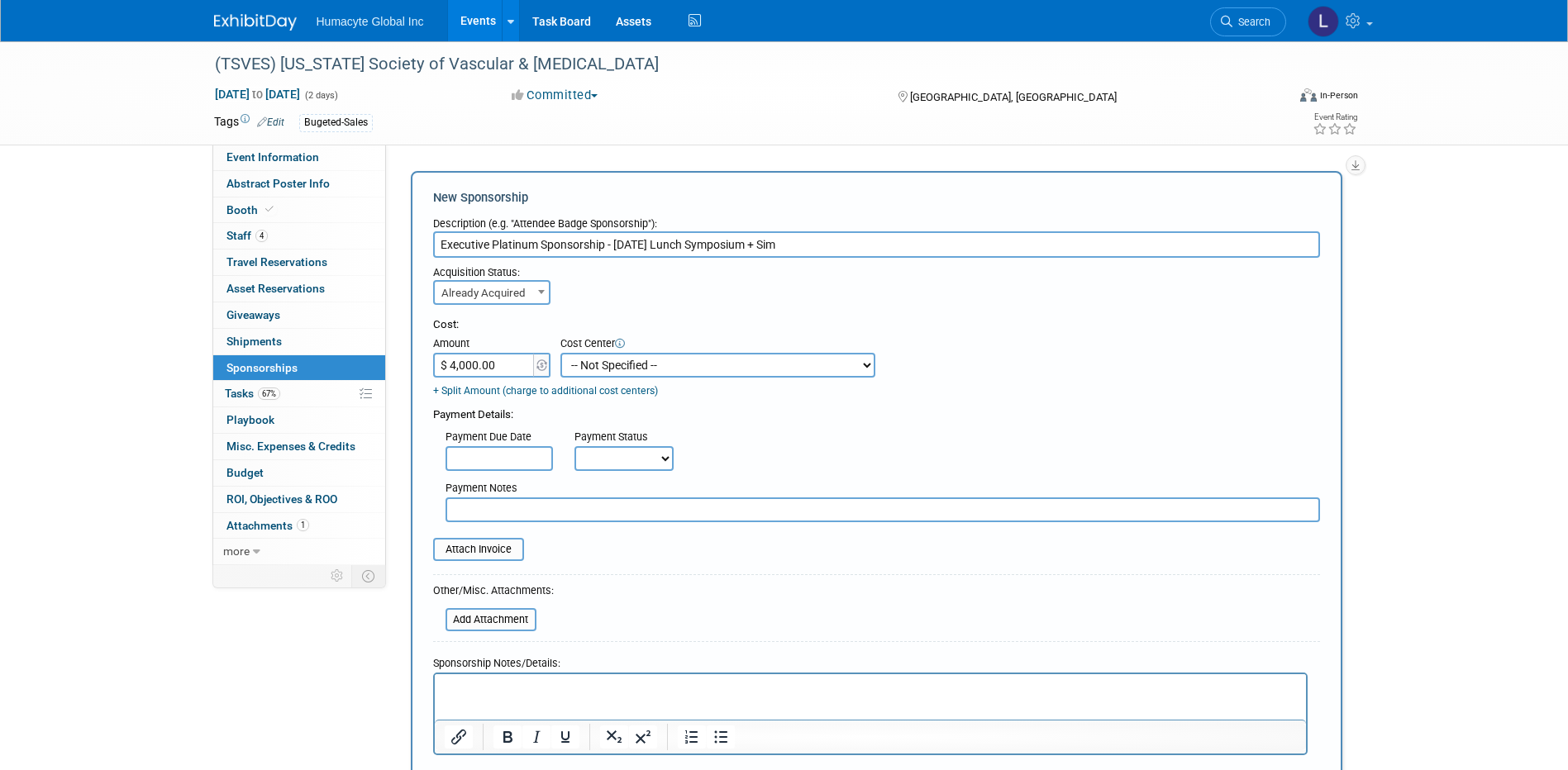
click at [651, 326] on div "Cost:" at bounding box center [876, 324] width 887 height 16
click at [617, 362] on select "-- Not Specified -- Dept 10 - Clinical Dept 11 - Clinical Ops Dept 12 - Medical…" at bounding box center [717, 365] width 315 height 25
select select "18966166"
click at [560, 353] on select "-- Not Specified -- Dept 10 - Clinical Dept 11 - Clinical Ops Dept 12 - Medical…" at bounding box center [717, 365] width 315 height 25
click at [647, 417] on div "Payment Details:" at bounding box center [876, 411] width 887 height 25
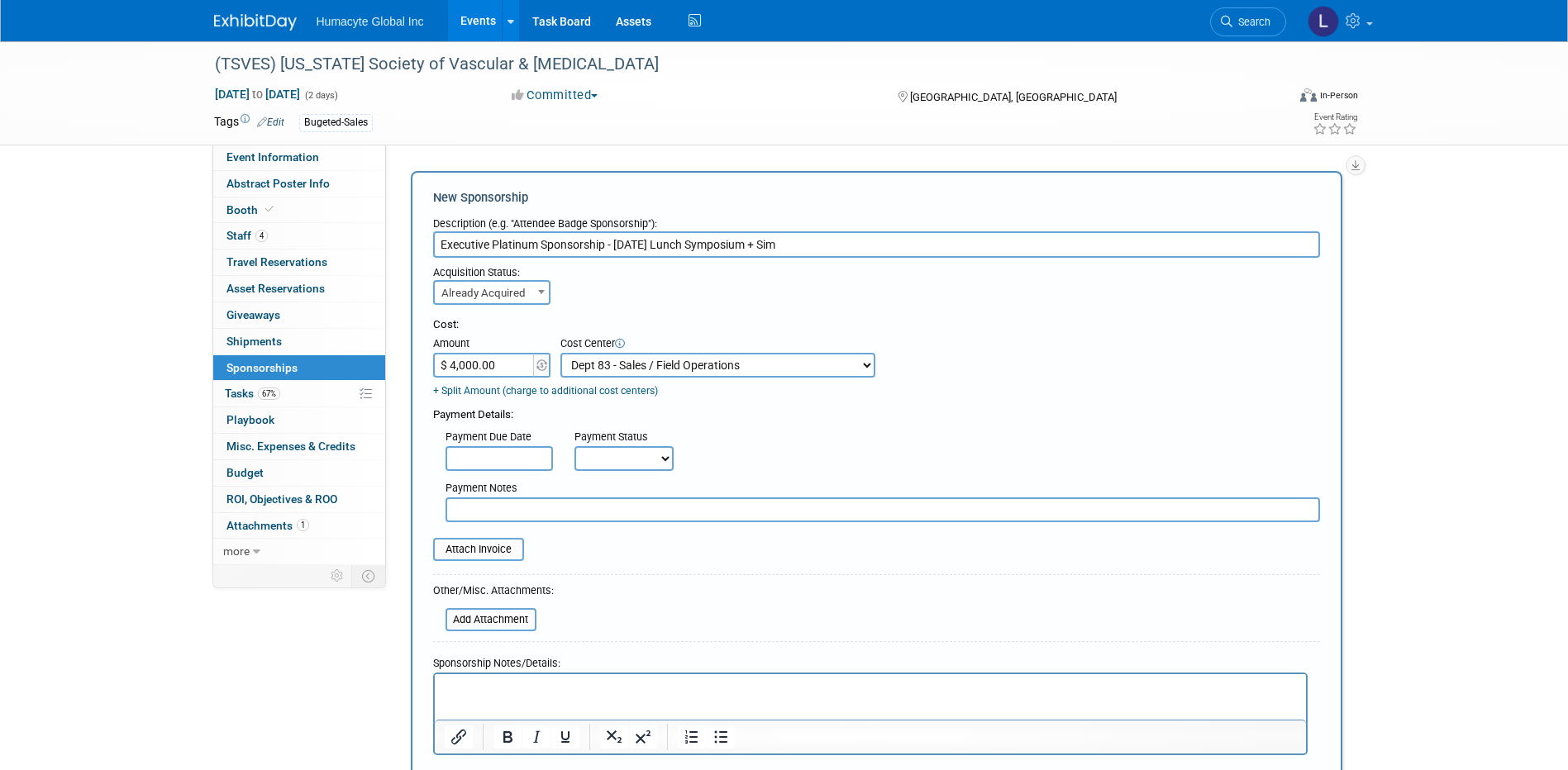
click at [477, 391] on link "+ Split Amount (charge to additional cost centers)" at bounding box center [546, 391] width 225 height 11
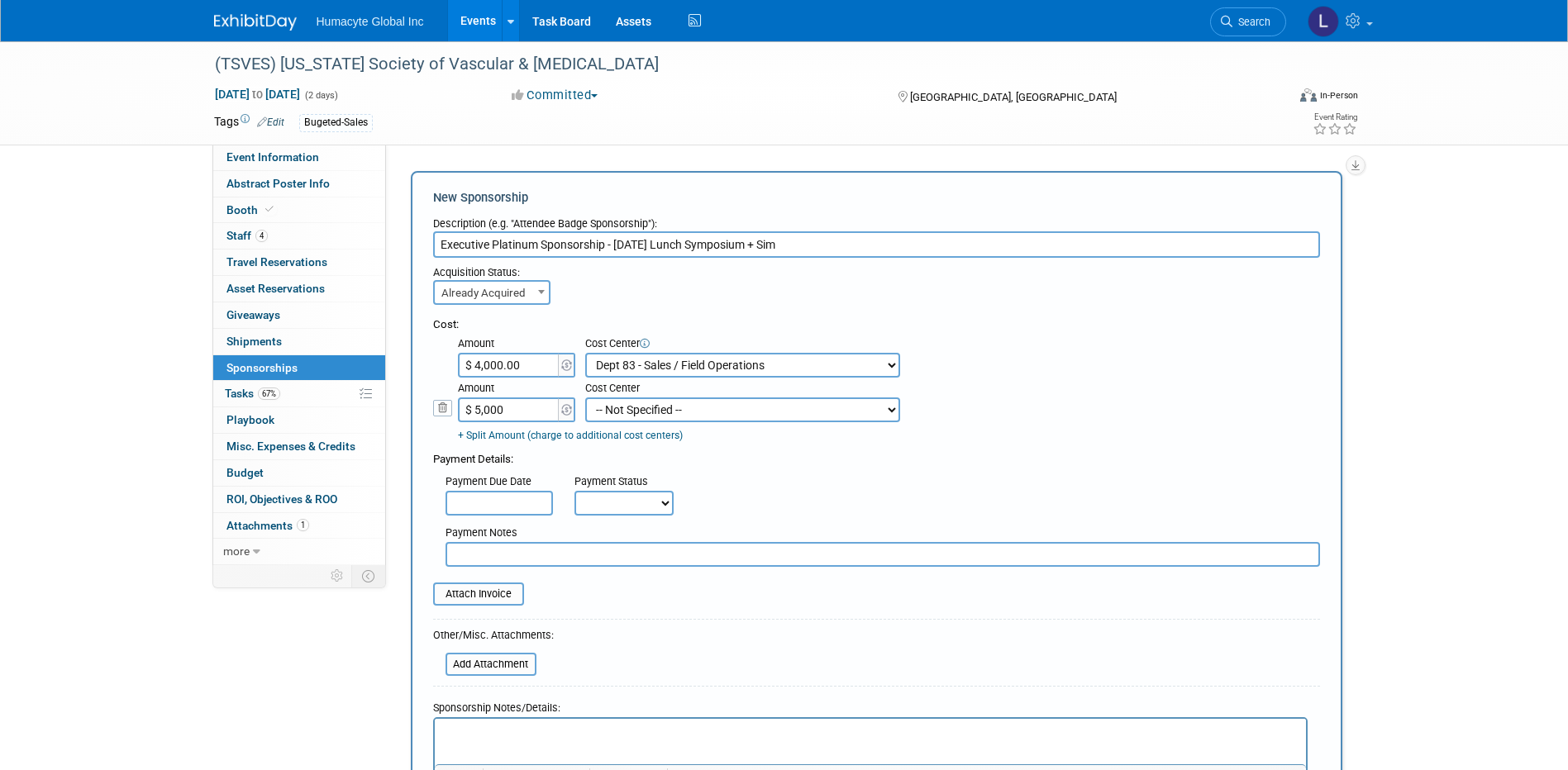
type input "$ 5,000.00"
click at [602, 401] on select "-- Not Specified -- Dept 10 - Clinical Dept 11 - Clinical Ops Dept 12 - Medical…" at bounding box center [742, 410] width 315 height 25
select select "18966166"
click at [585, 397] on select "-- Not Specified -- Dept 10 - Clinical Dept 11 - Clinical Ops Dept 12 - Medical…" at bounding box center [742, 410] width 315 height 25
click at [497, 436] on link "+ Split Amount (charge to additional cost centers)" at bounding box center [571, 435] width 225 height 11
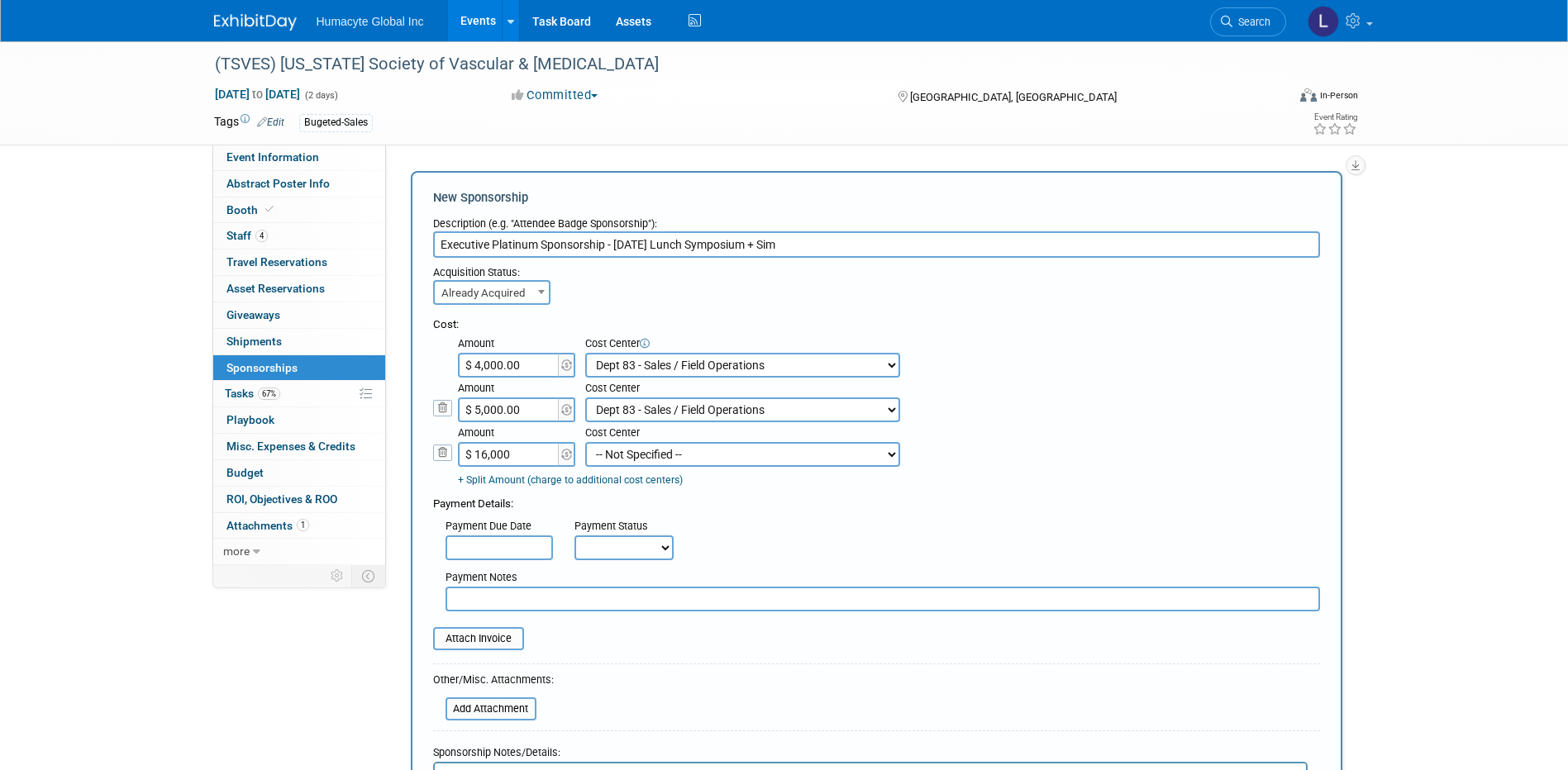
type input "$ 16,000.00"
click at [654, 470] on td "+ Split Amount (charge to additional cost centers)" at bounding box center [679, 477] width 443 height 22
click at [638, 452] on select "-- Not Specified -- Dept 10 - Clinical Dept 11 - Clinical Ops Dept 12 - Medical…" at bounding box center [742, 454] width 315 height 25
select select "18966164"
click at [585, 443] on select "-- Not Specified -- Dept 10 - Clinical Dept 11 - Clinical Ops Dept 12 - Medical…" at bounding box center [742, 454] width 315 height 25
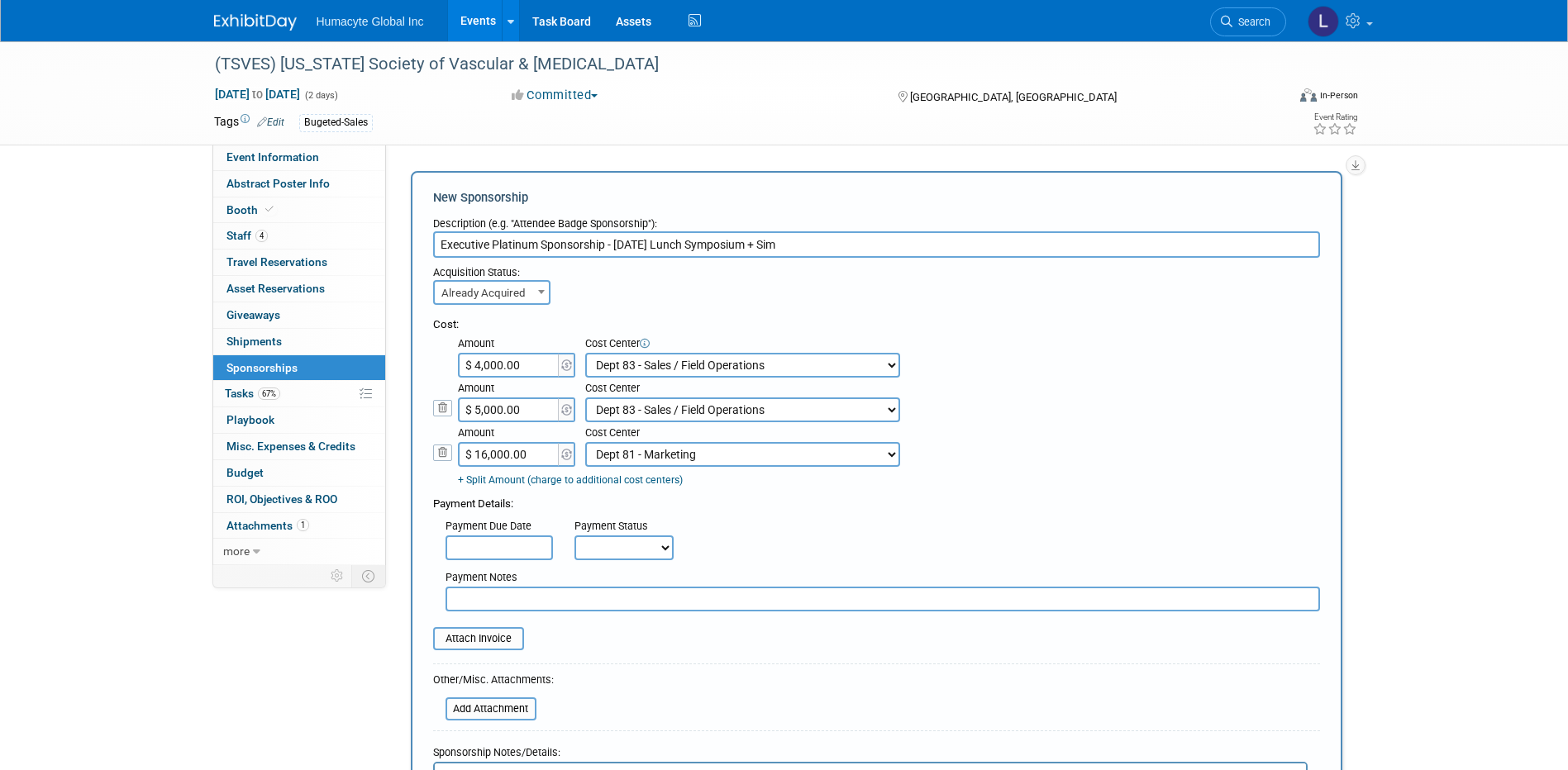
click at [720, 512] on div "Payment Details:" at bounding box center [876, 499] width 887 height 25
click at [585, 552] on select "Not Paid Yet Partially Paid Paid in Full" at bounding box center [624, 548] width 99 height 25
select select "3"
click at [574, 538] on select "Not Paid Yet Partially Paid Paid in Full" at bounding box center [624, 548] width 99 height 25
click at [672, 611] on input "text" at bounding box center [883, 599] width 874 height 25
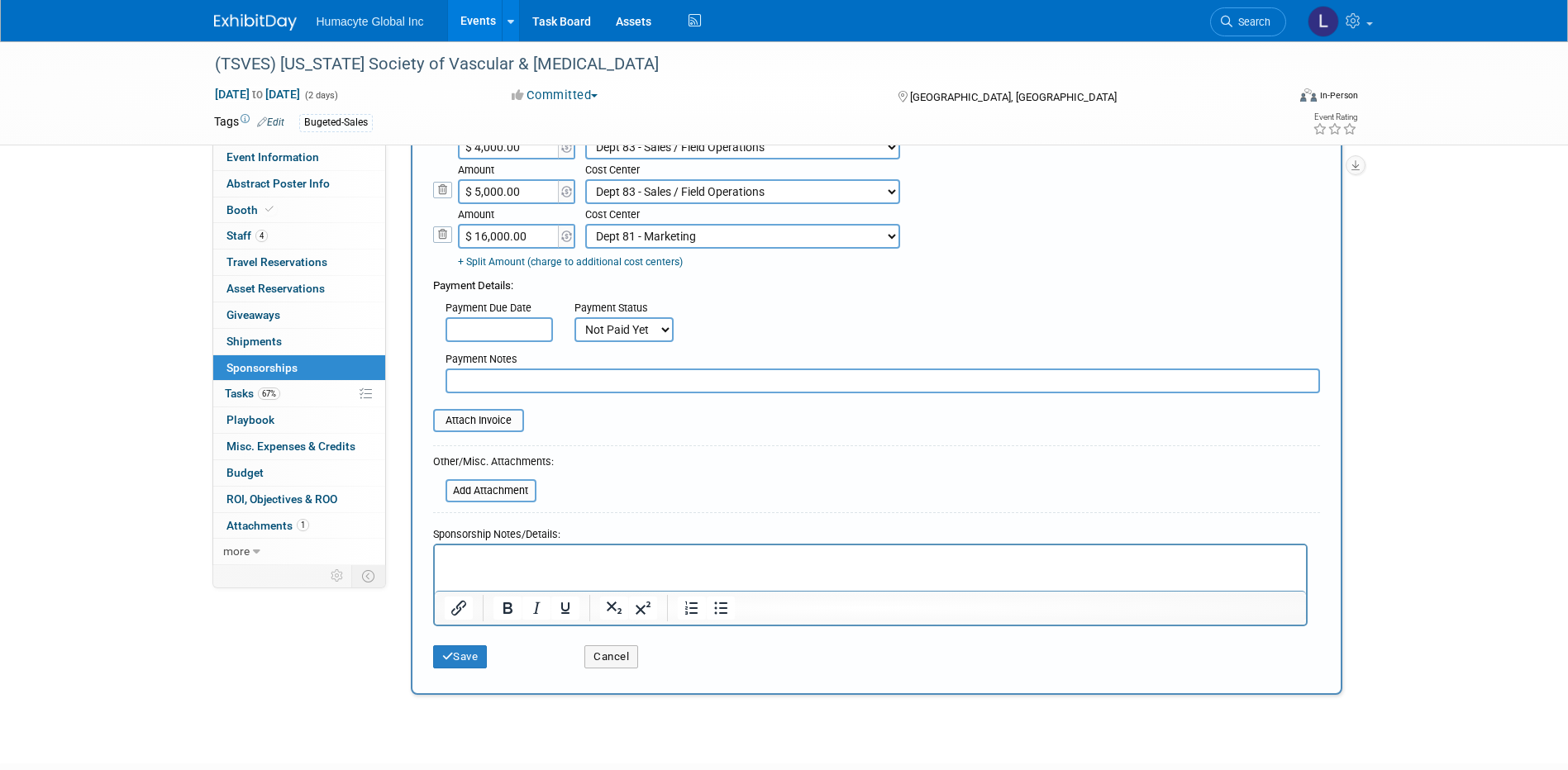
scroll to position [248, 0]
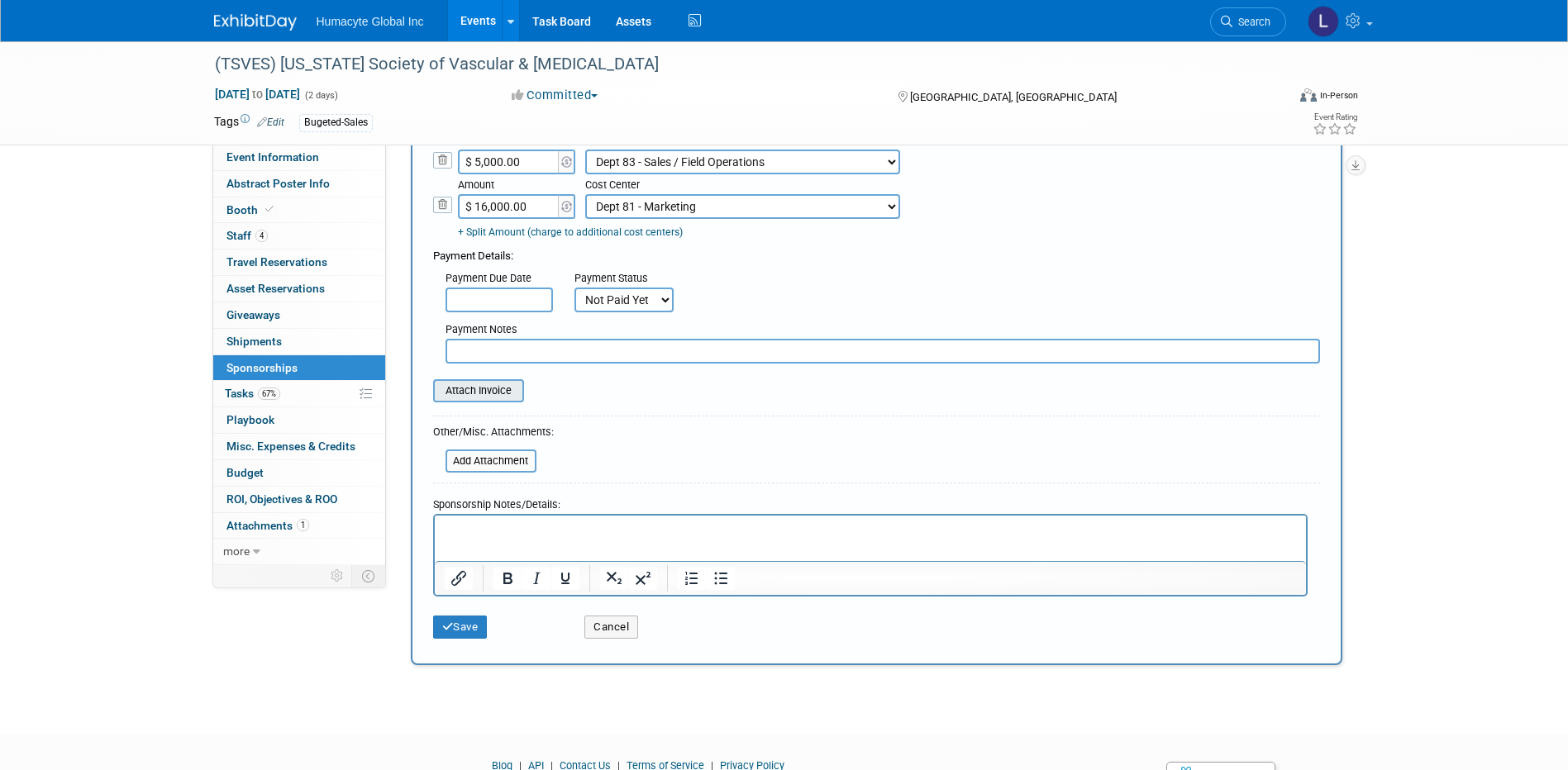
click at [476, 392] on input "file" at bounding box center [424, 391] width 197 height 20
click at [461, 633] on button "Save" at bounding box center [461, 627] width 55 height 23
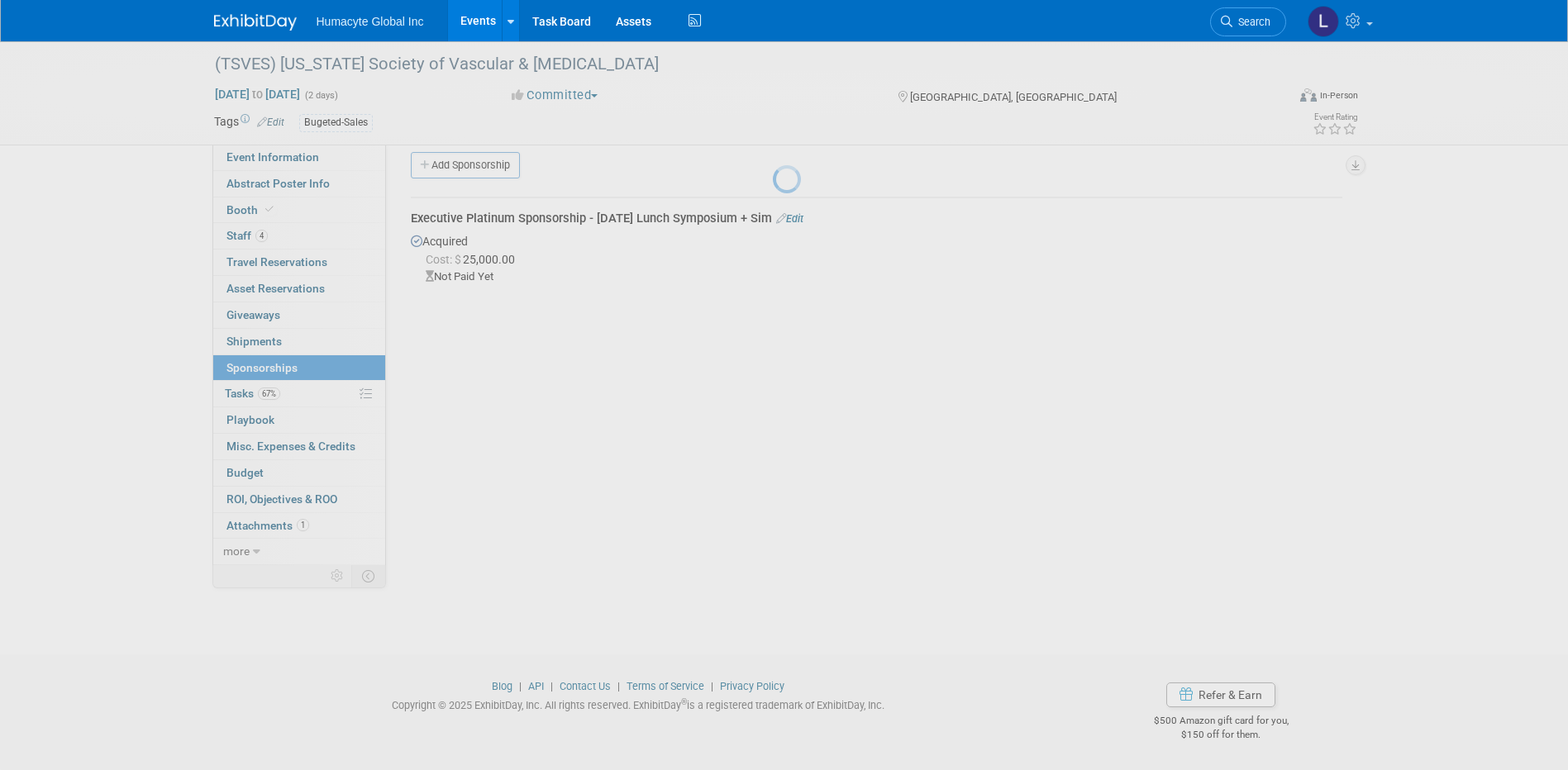
scroll to position [15, 0]
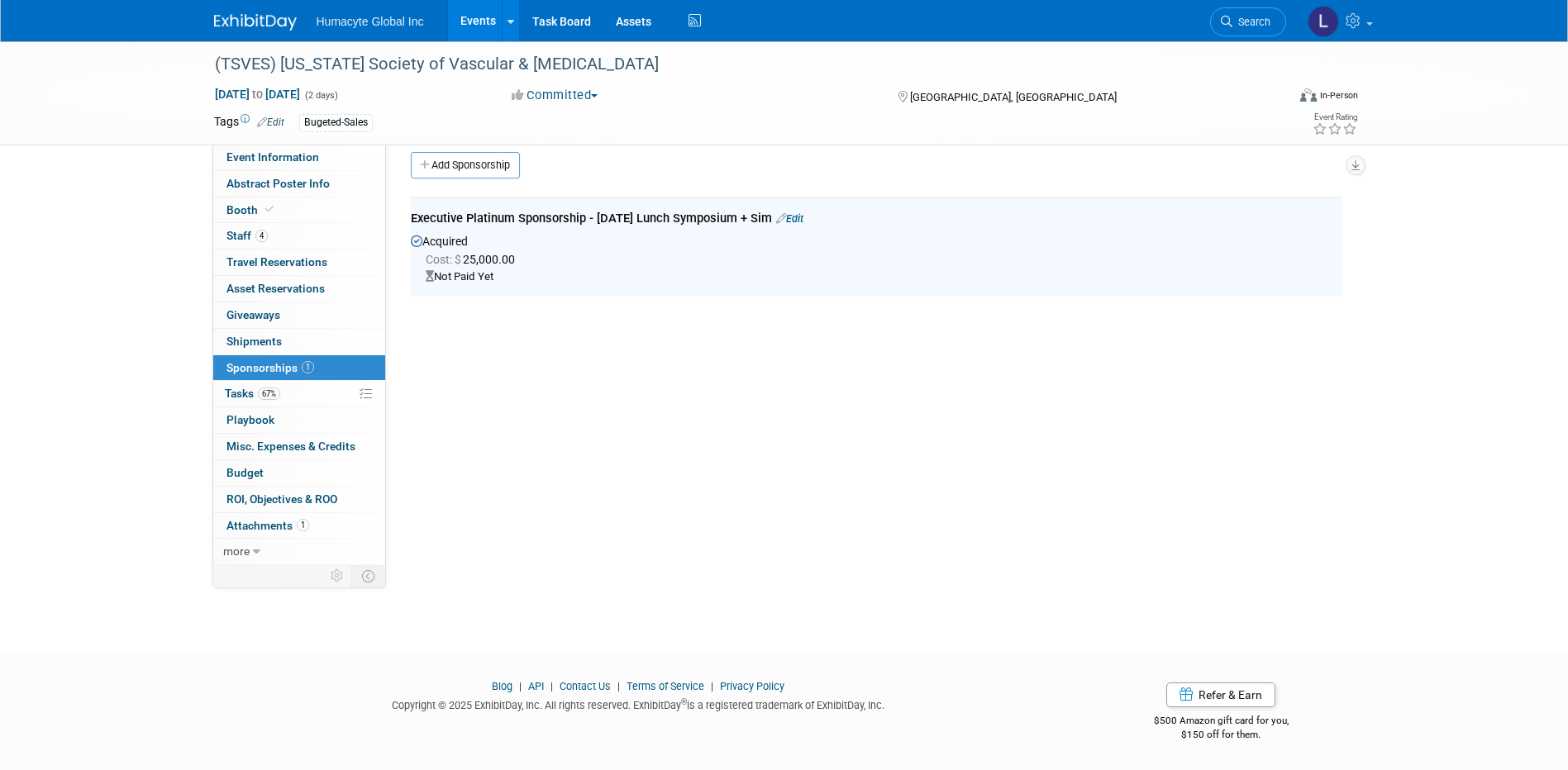
click at [617, 478] on div "Initiator: Mike Delahoz / Vinny Mazzurco Department: Discovery & Pipeline Comme…" at bounding box center [871, 340] width 969 height 421
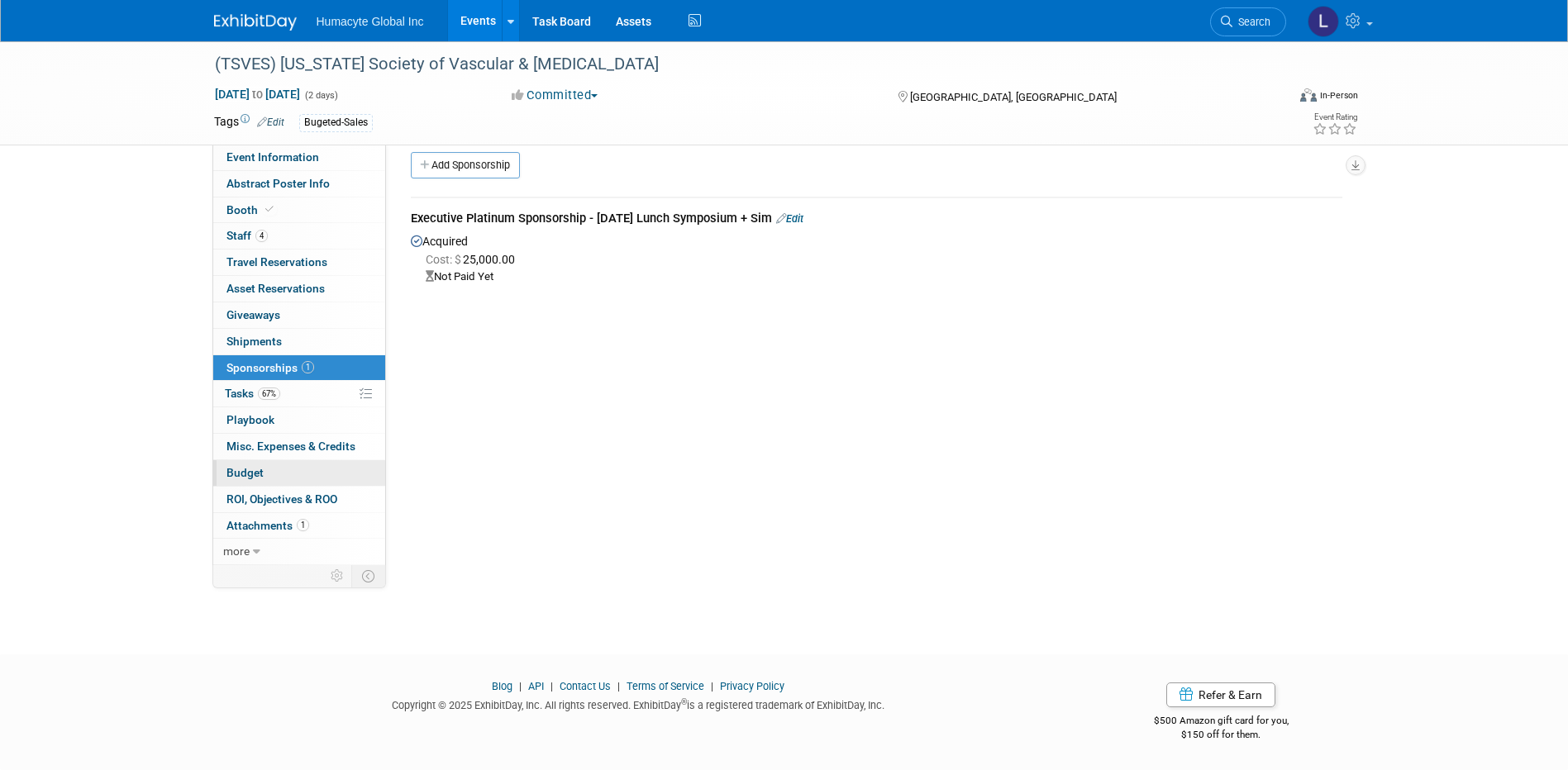
click at [241, 473] on span "Budget" at bounding box center [244, 473] width 37 height 13
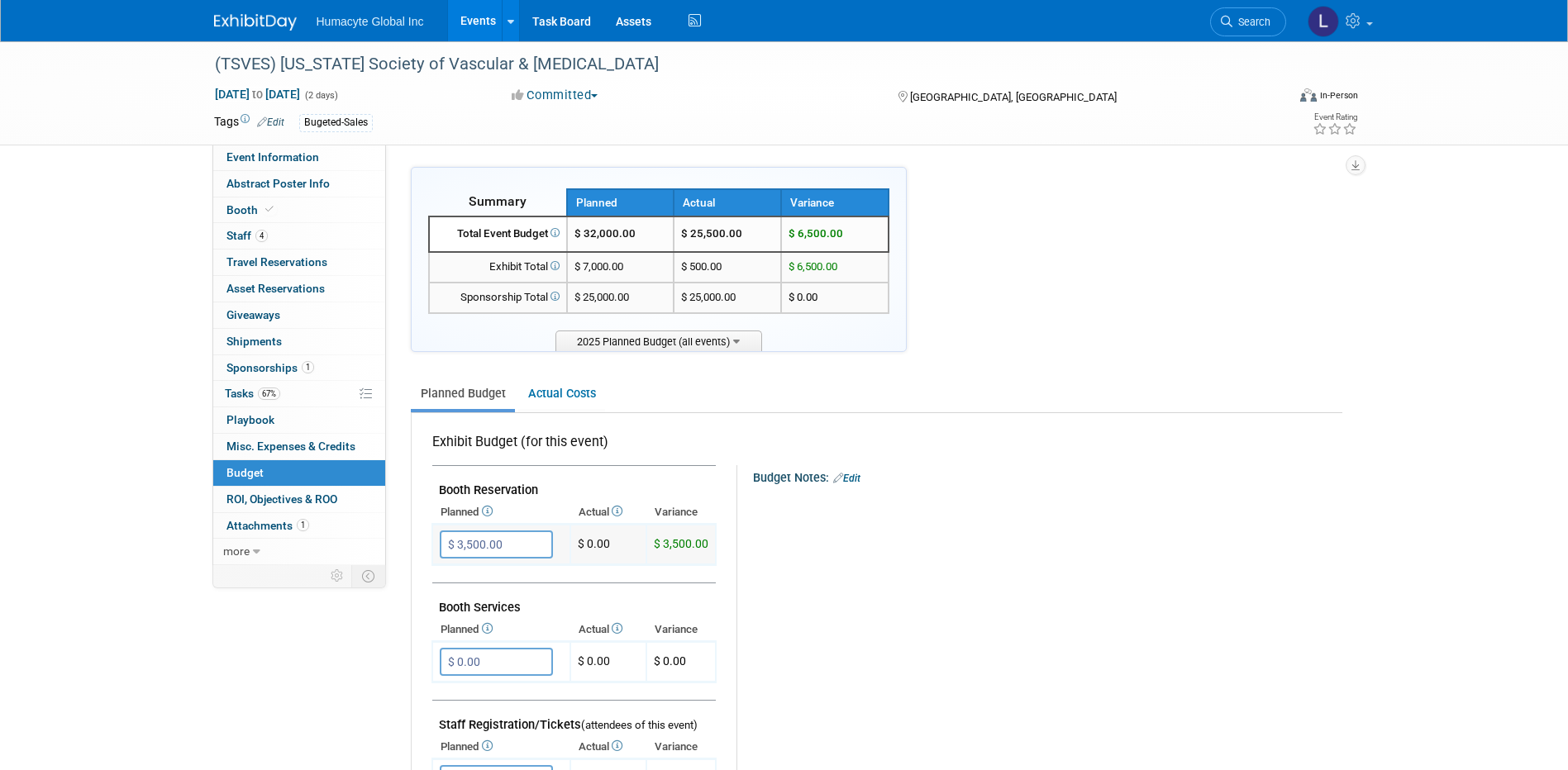
click at [529, 540] on input "$ 3,500.00" at bounding box center [497, 545] width 114 height 28
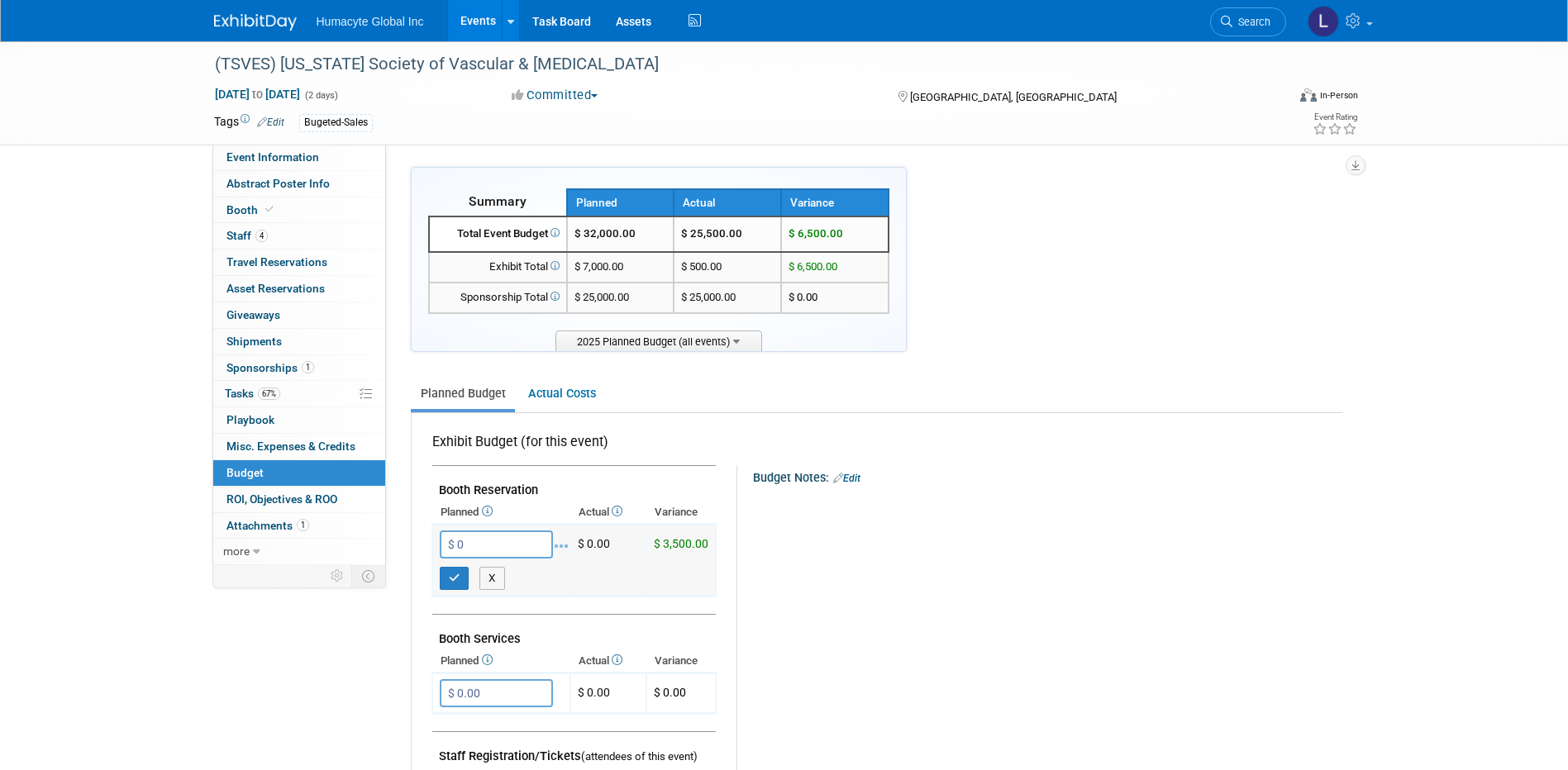
type input "$ 0.00"
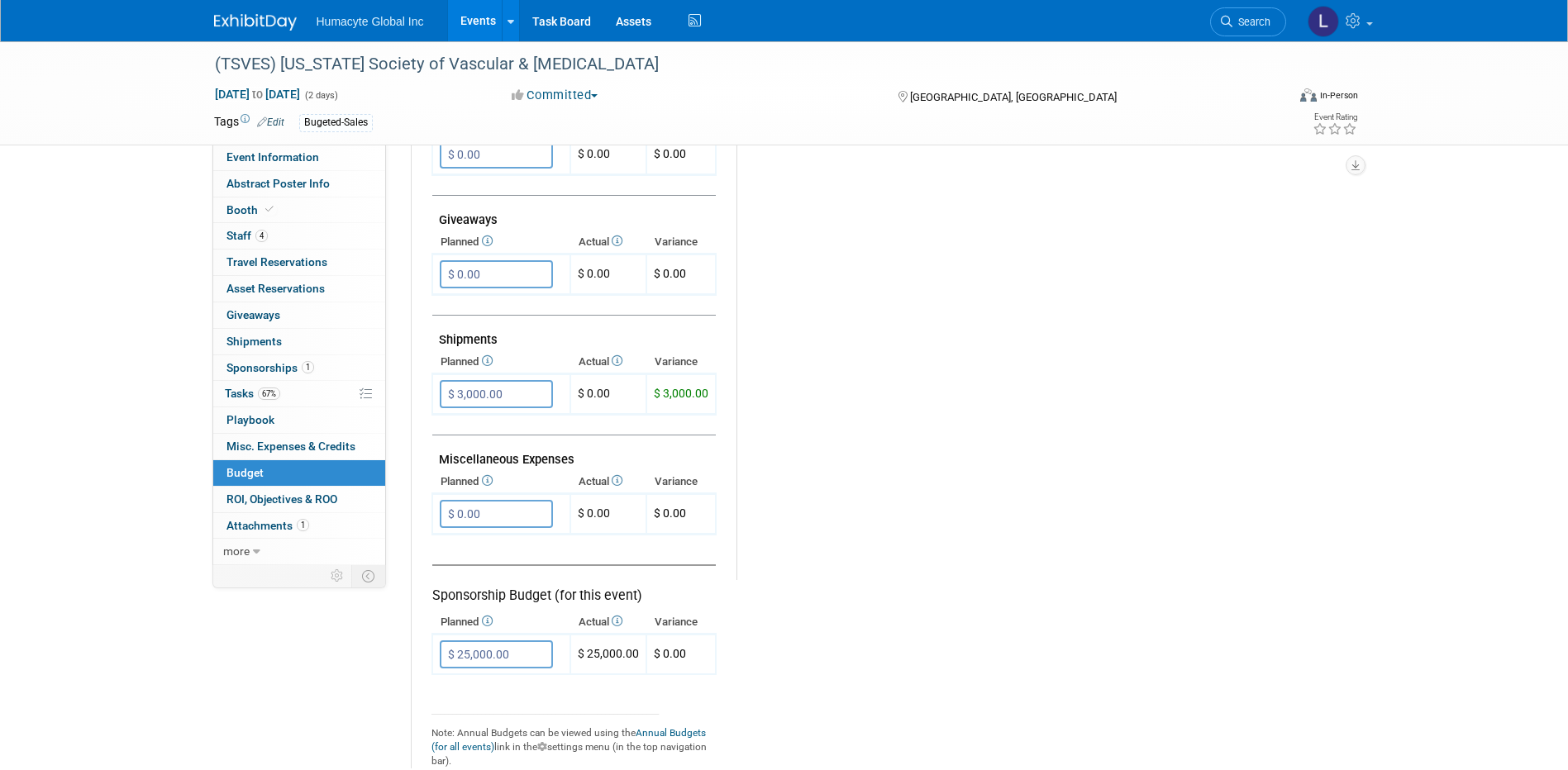
scroll to position [744, 0]
click at [523, 387] on input "$ 3,000.00" at bounding box center [497, 393] width 114 height 28
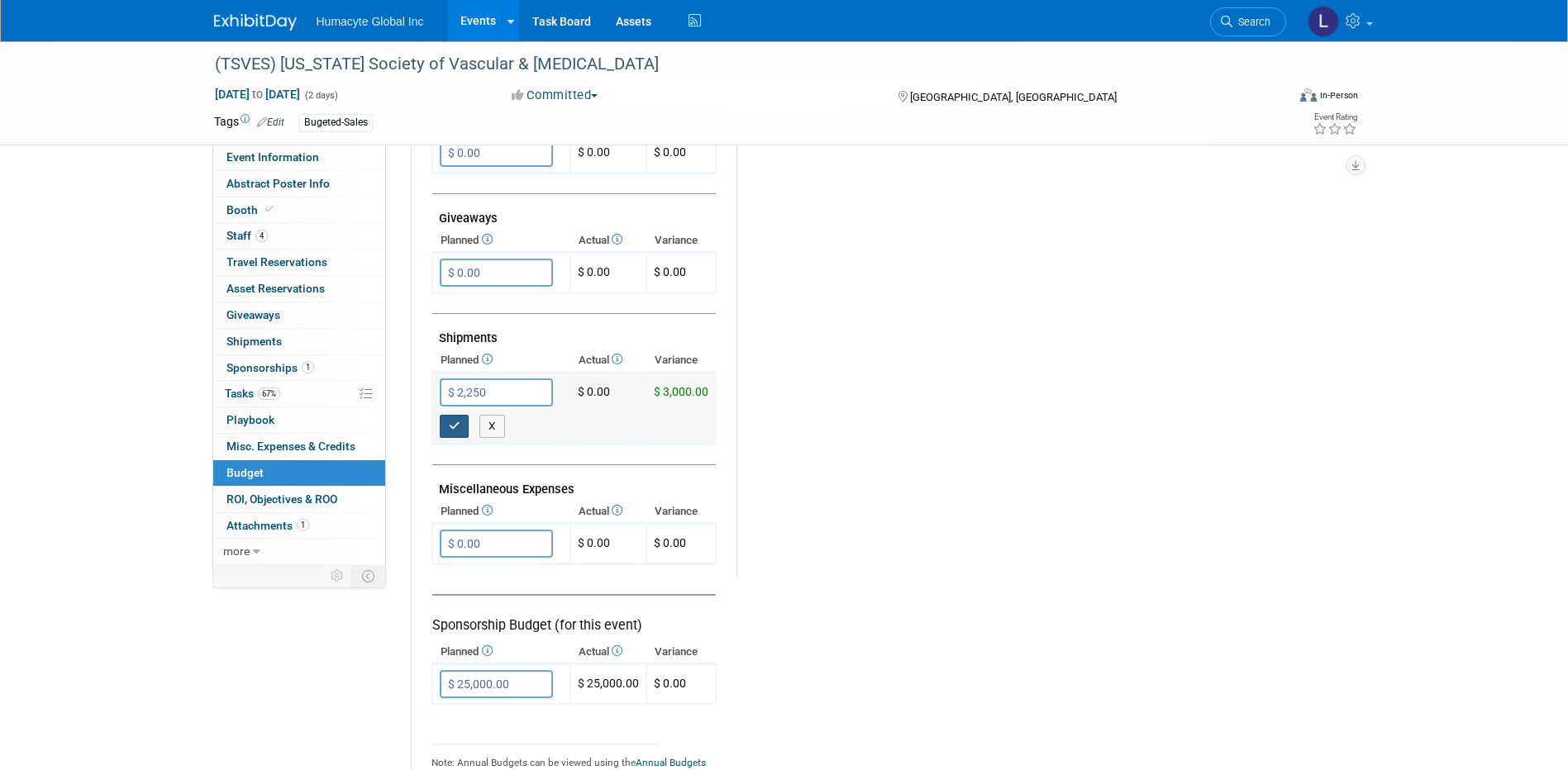
type input "$ 2,250.00"
click at [453, 430] on icon "button" at bounding box center [454, 426] width 11 height 10
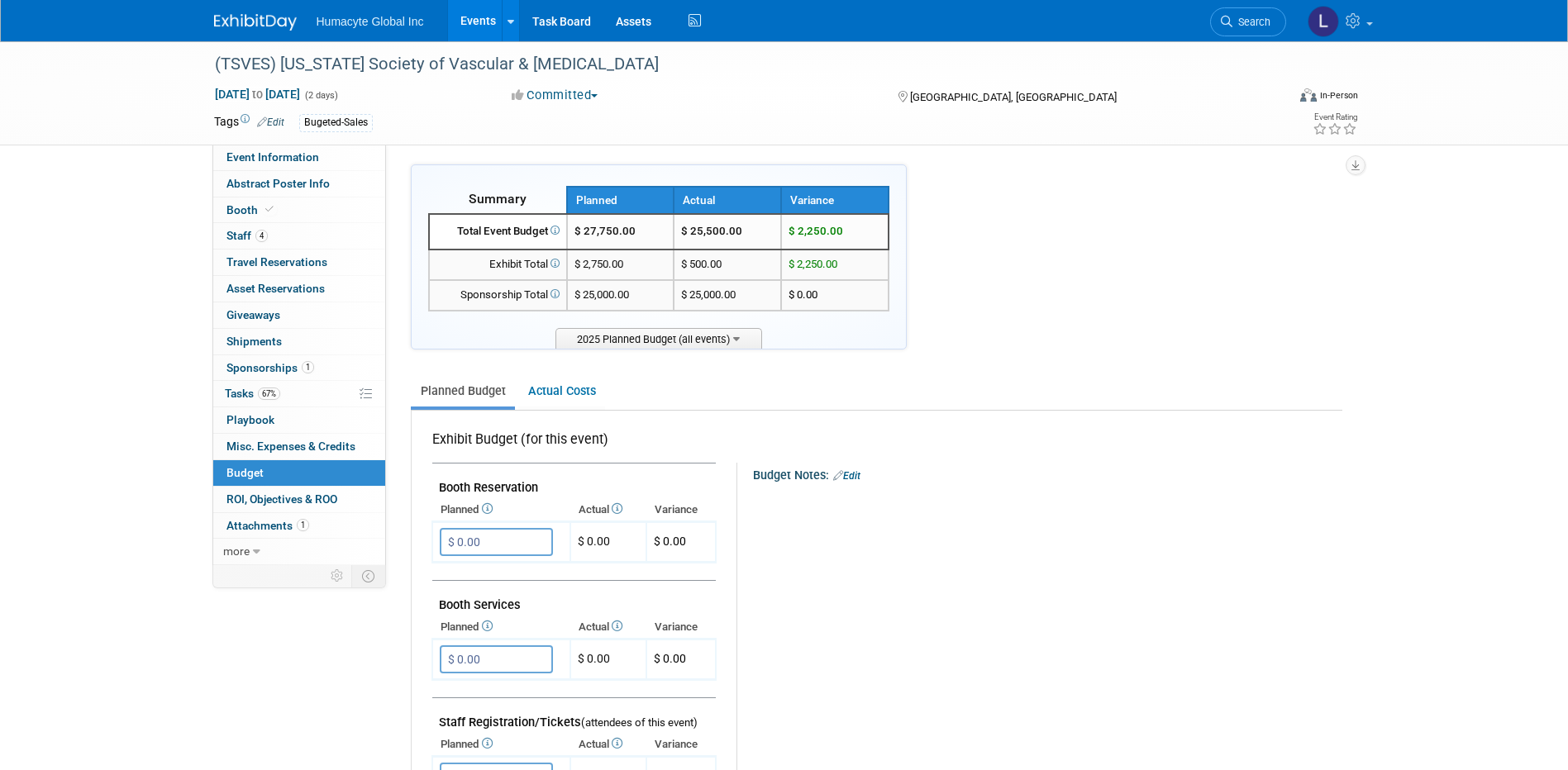
scroll to position [0, 0]
click at [473, 15] on link "Events" at bounding box center [478, 21] width 61 height 42
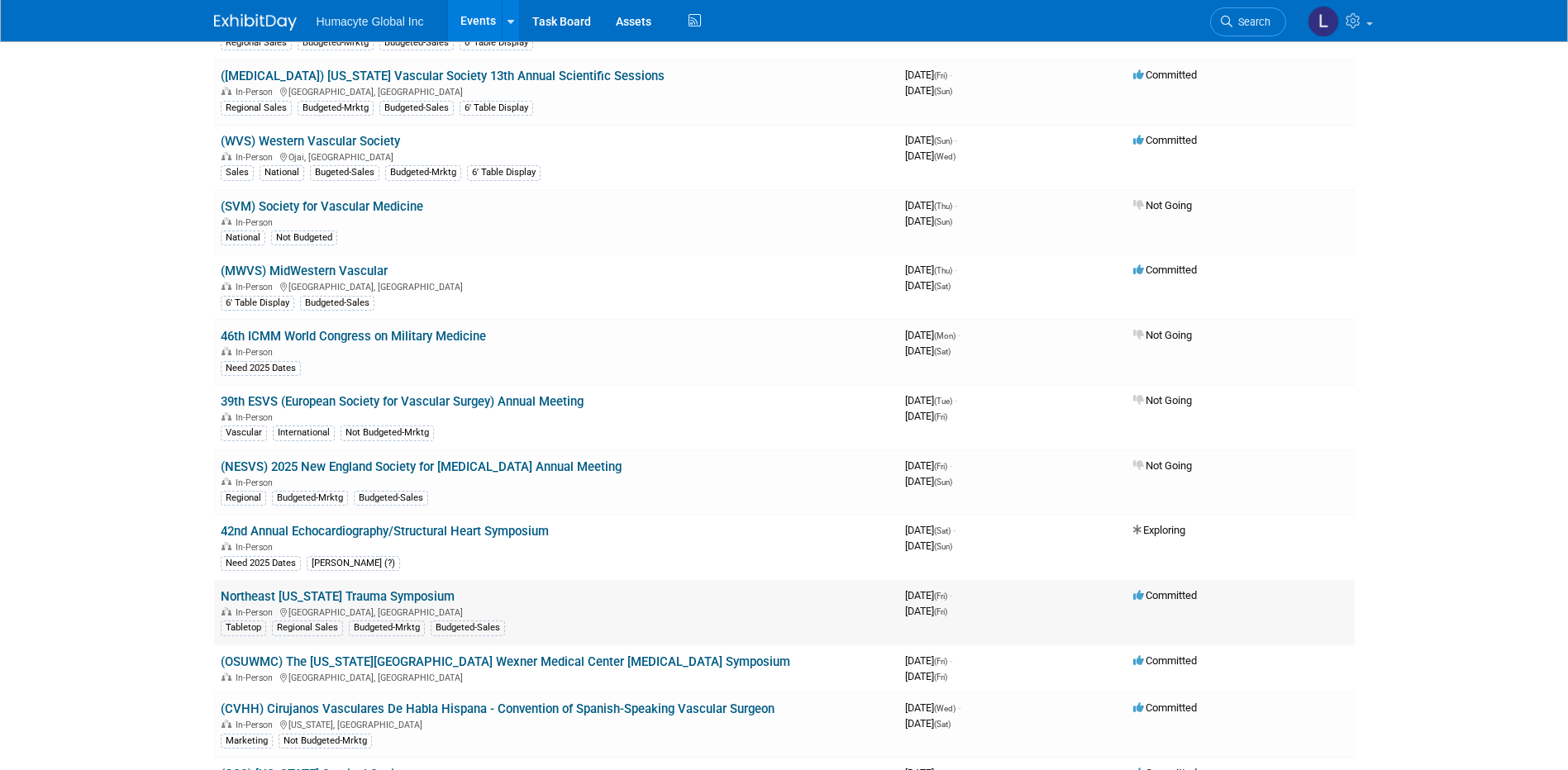
scroll to position [330, 0]
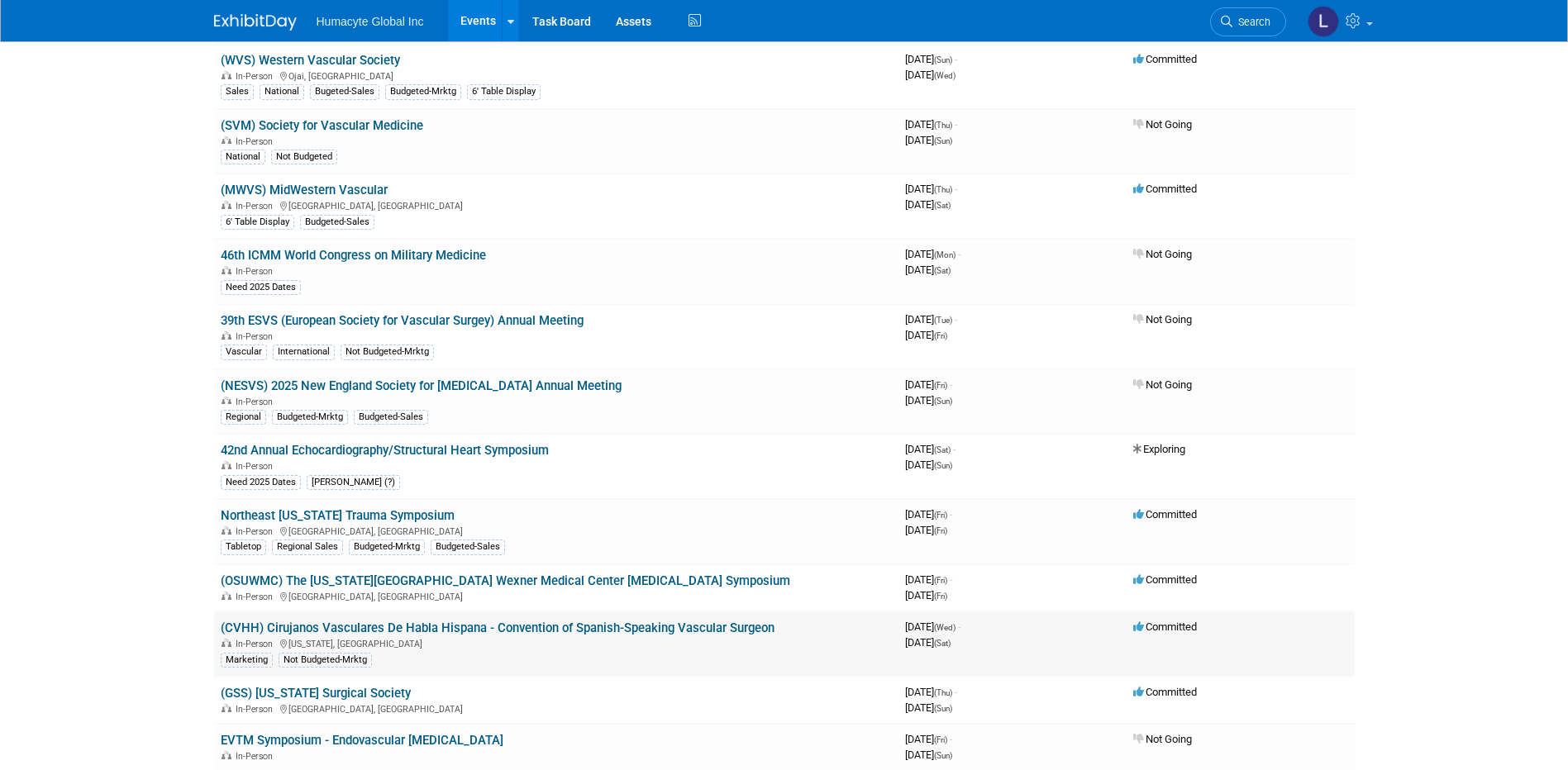
click at [310, 628] on link "(CVHH) Cirujanos Vasculares De Habla Hispana - Convention of Spanish-Speaking V…" at bounding box center [497, 628] width 554 height 15
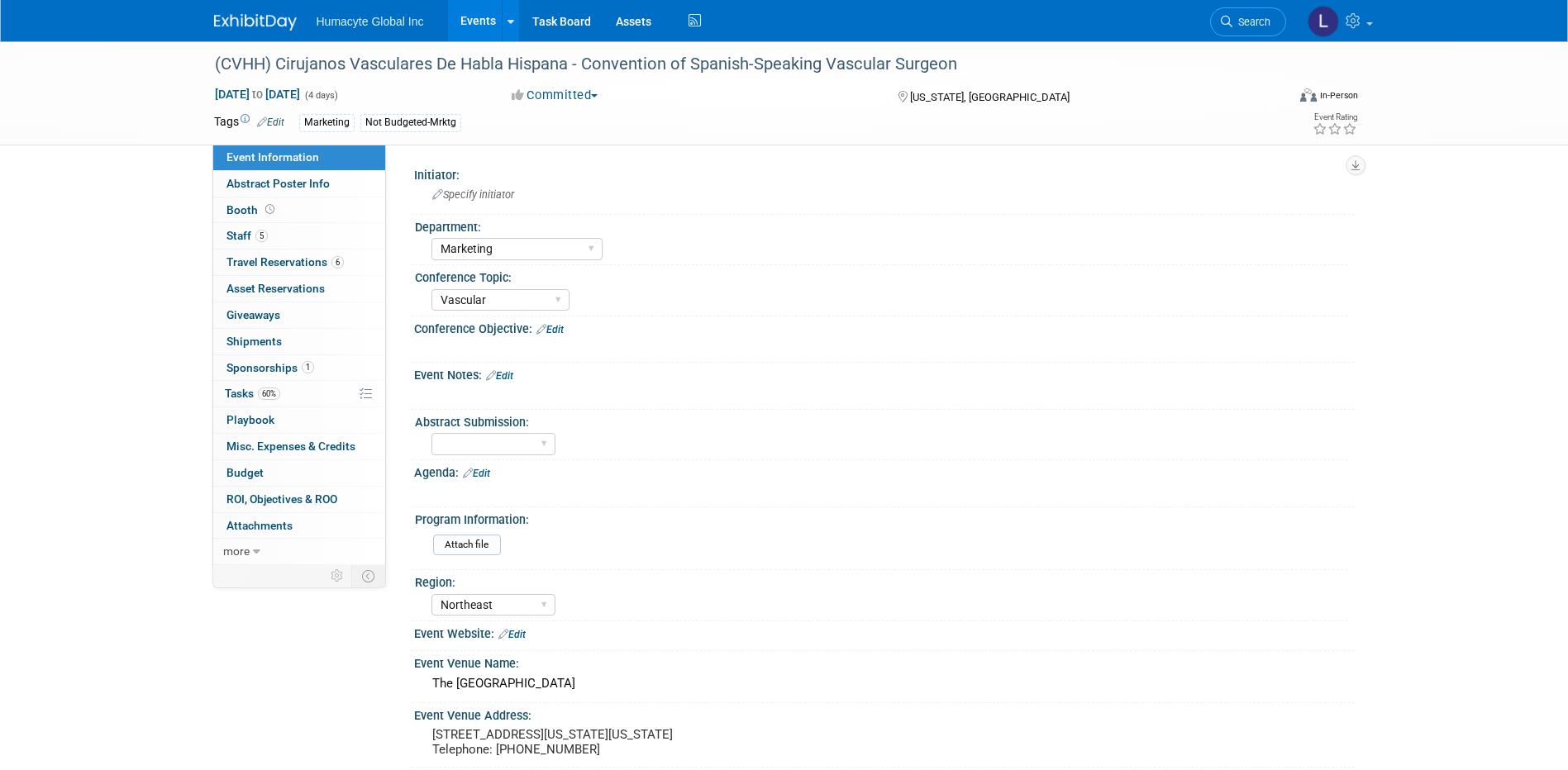
select select "Marketing"
select select "Vascular"
select select "Northeast"
click at [236, 395] on span "Tasks 60%" at bounding box center [253, 394] width 56 height 13
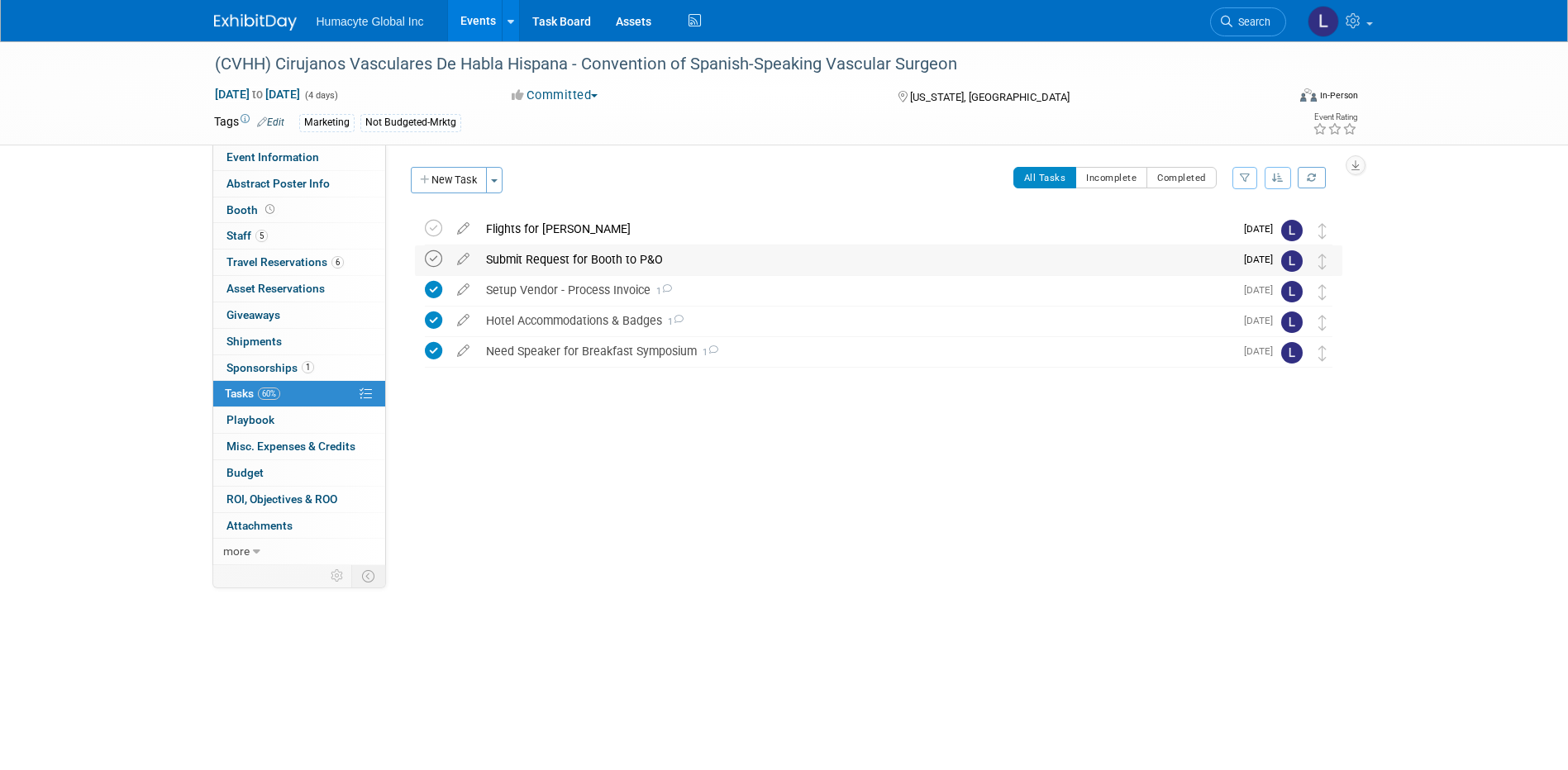
click at [428, 258] on icon at bounding box center [433, 259] width 17 height 17
